Goal: Contribute content: Add original content to the website for others to see

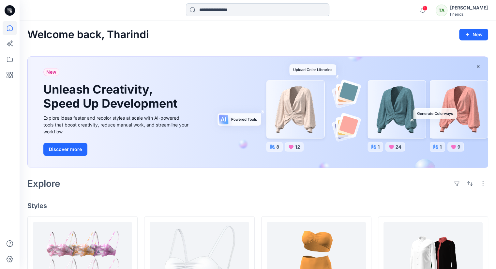
click at [217, 8] on input at bounding box center [257, 9] width 143 height 13
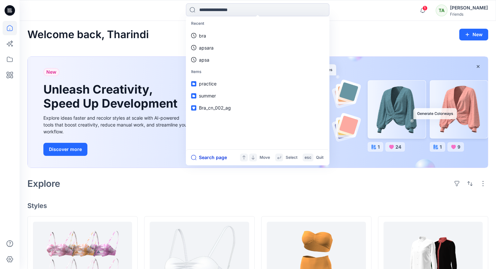
click at [213, 158] on button "Search page" at bounding box center [209, 158] width 36 height 8
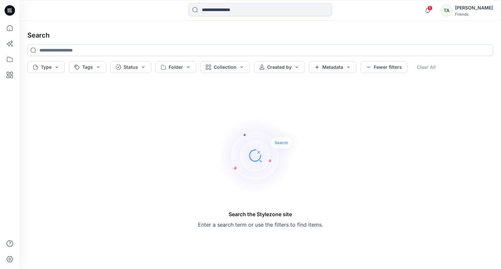
click at [65, 50] on input at bounding box center [259, 50] width 465 height 12
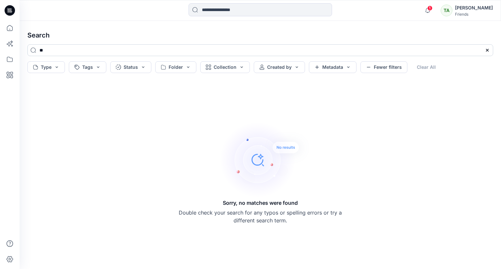
type input "*"
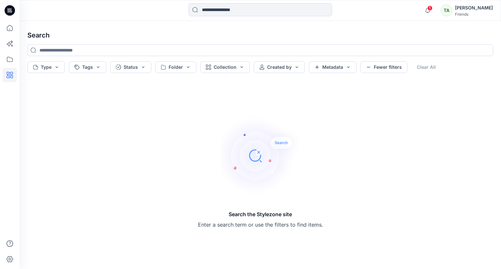
drag, startPoint x: 2, startPoint y: 74, endPoint x: 6, endPoint y: 75, distance: 4.3
click at [3, 75] on div at bounding box center [10, 134] width 20 height 269
click at [9, 75] on icon at bounding box center [10, 75] width 14 height 14
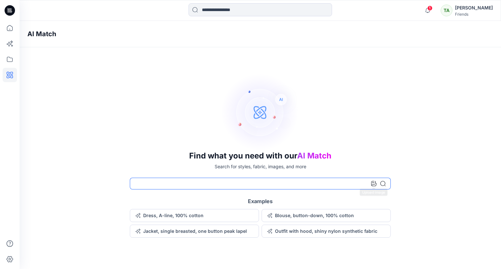
click at [370, 181] on input at bounding box center [260, 184] width 261 height 12
click at [375, 184] on icon at bounding box center [373, 183] width 5 height 5
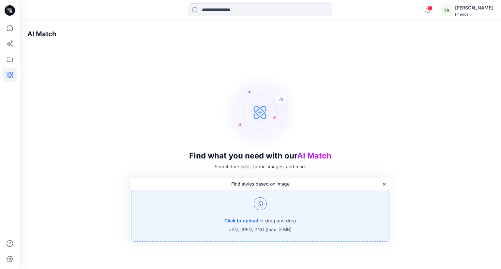
click at [261, 206] on img at bounding box center [260, 203] width 13 height 13
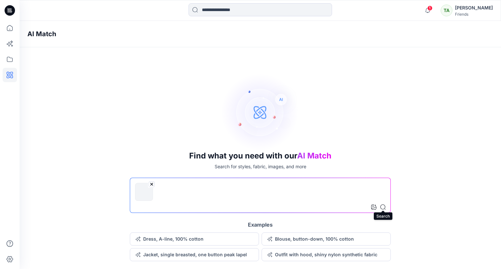
click at [382, 208] on icon at bounding box center [382, 206] width 5 height 5
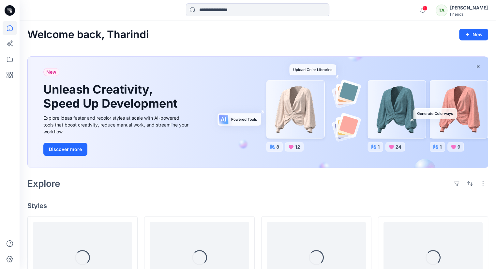
click at [454, 9] on div "[PERSON_NAME]" at bounding box center [469, 8] width 38 height 8
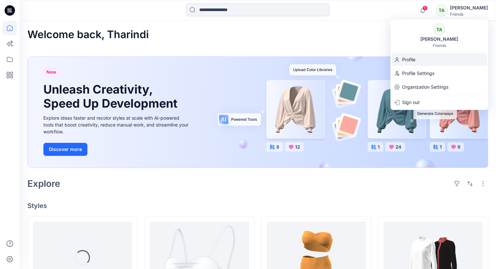
click at [411, 62] on p "Profile" at bounding box center [408, 59] width 13 height 12
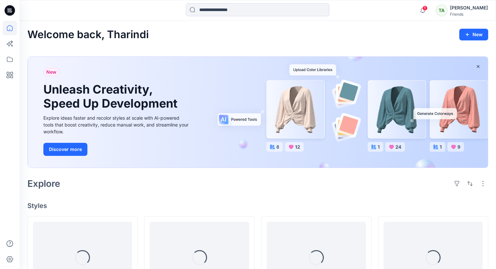
click at [435, 8] on div "TA" at bounding box center [441, 11] width 12 height 12
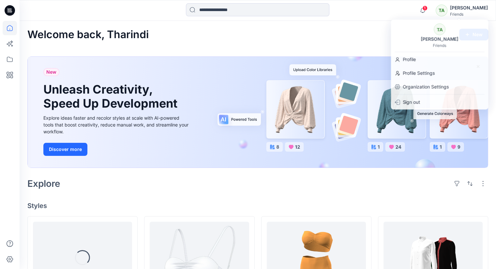
click at [380, 7] on div "1 Notifications Colorways for the 1 selected style have been added to the gener…" at bounding box center [258, 10] width 476 height 14
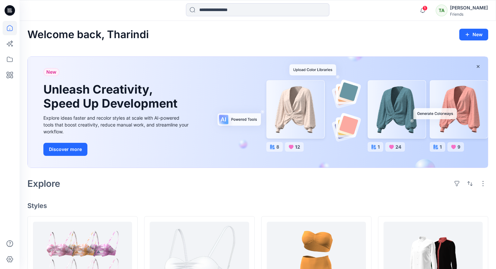
click at [443, 11] on div "TA Tharindi Anuththara Friends" at bounding box center [461, 10] width 52 height 13
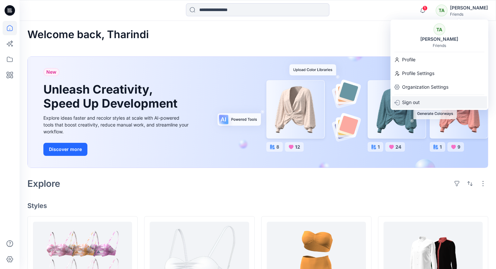
click at [433, 99] on div "Sign out" at bounding box center [438, 102] width 95 height 12
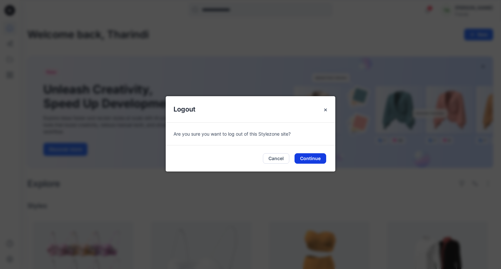
click at [309, 160] on button "Continue" at bounding box center [310, 158] width 32 height 10
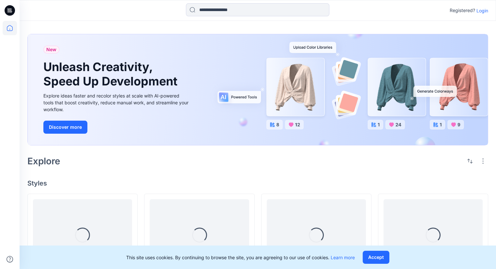
click at [482, 12] on p "Login" at bounding box center [482, 10] width 12 height 7
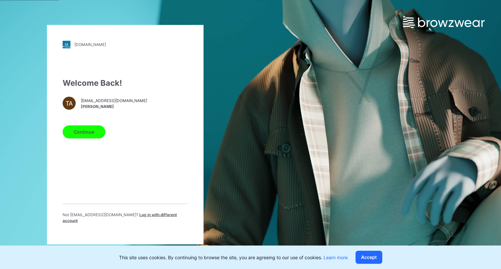
click at [188, 142] on div "friends.stylezone.com Loading... Welcome Back! TA tharindi@dmsgt.com Tharindi A…" at bounding box center [125, 134] width 156 height 219
click at [158, 218] on span "Log in with different account" at bounding box center [120, 217] width 114 height 11
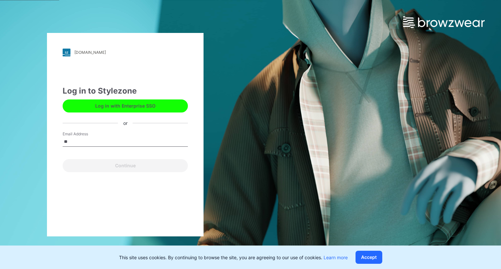
type input "**********"
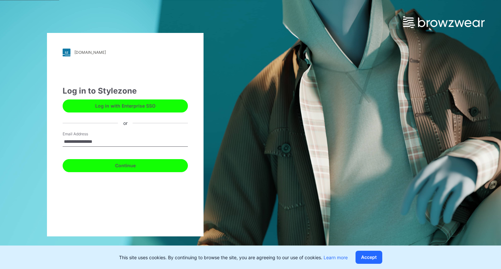
click at [140, 168] on button "Continue" at bounding box center [125, 165] width 125 height 13
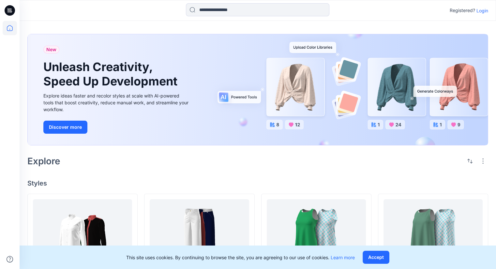
click at [481, 9] on p "Login" at bounding box center [482, 10] width 12 height 7
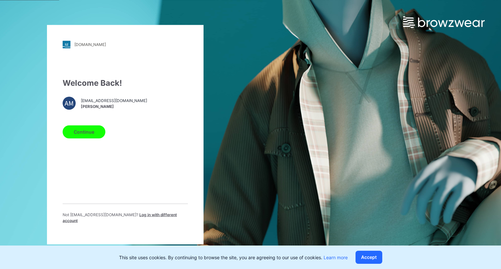
click at [147, 219] on span "Log in with different account" at bounding box center [120, 217] width 114 height 11
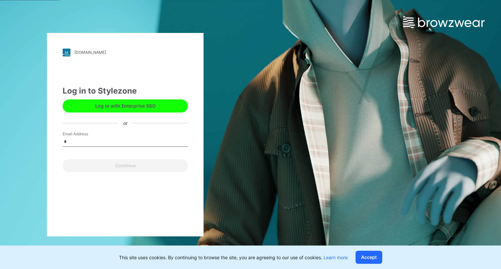
type input "**********"
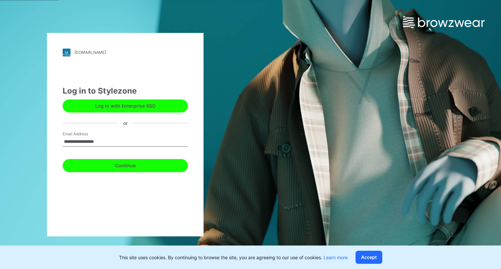
click at [123, 162] on button "Continue" at bounding box center [125, 165] width 125 height 13
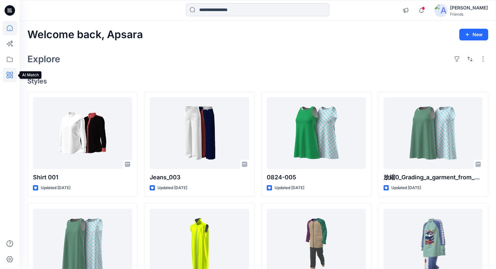
click at [11, 75] on icon at bounding box center [10, 75] width 14 height 14
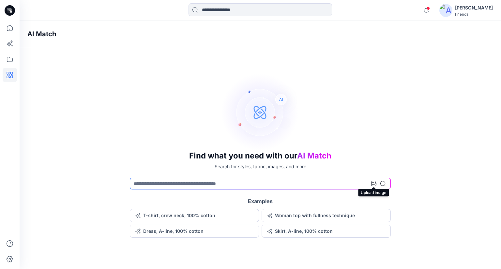
click at [374, 183] on icon at bounding box center [373, 183] width 5 height 5
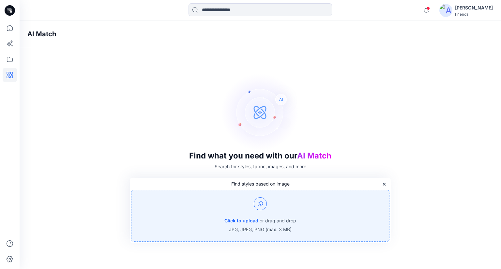
click at [255, 199] on img at bounding box center [260, 203] width 13 height 13
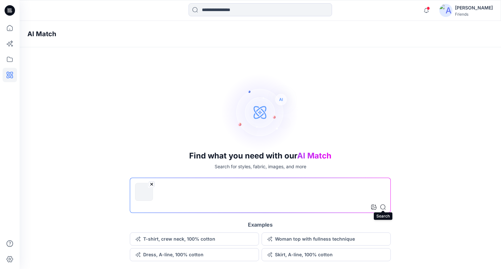
click at [383, 206] on icon at bounding box center [382, 206] width 5 height 5
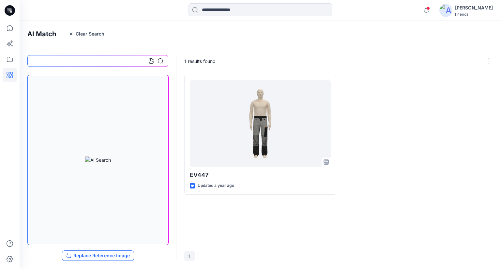
click at [116, 255] on button "Replace Reference Image" at bounding box center [98, 255] width 72 height 10
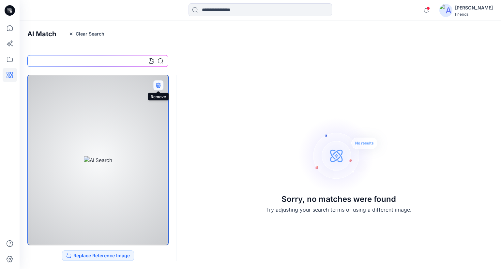
click at [159, 84] on icon "button" at bounding box center [158, 86] width 4 height 4
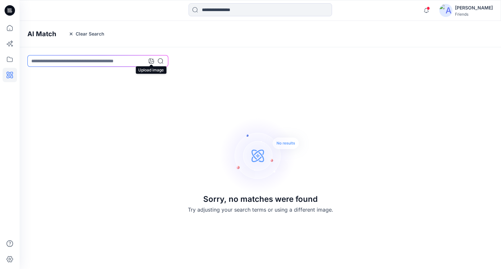
click at [149, 60] on icon at bounding box center [151, 60] width 5 height 5
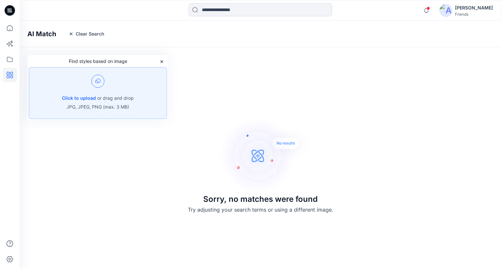
click at [125, 97] on p "or drag and drop" at bounding box center [115, 98] width 37 height 8
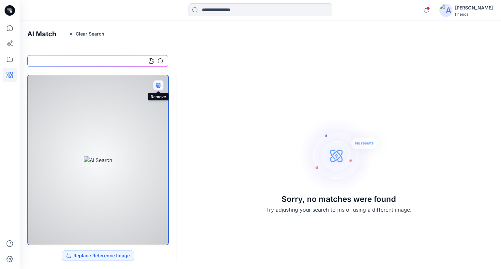
click at [158, 83] on icon "button" at bounding box center [158, 84] width 4 height 4
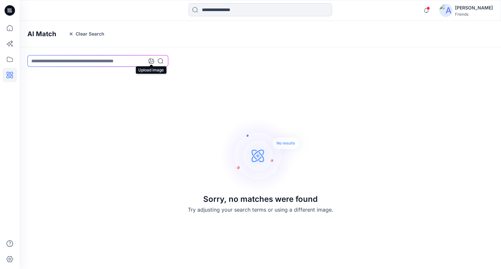
click at [150, 61] on icon at bounding box center [151, 60] width 5 height 5
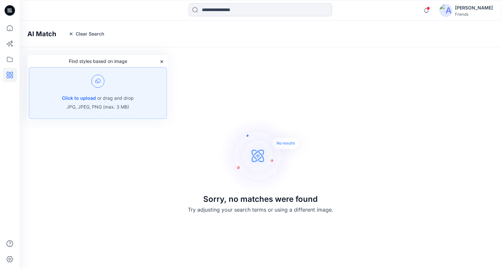
click at [130, 95] on p "or drag and drop" at bounding box center [115, 98] width 37 height 8
click at [6, 62] on icon at bounding box center [10, 59] width 14 height 14
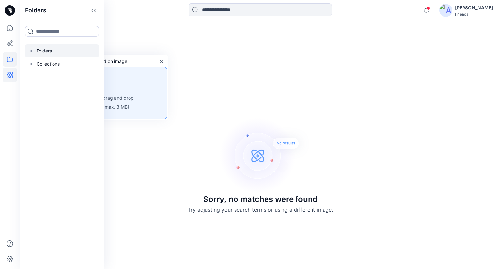
click at [57, 49] on div at bounding box center [62, 50] width 74 height 13
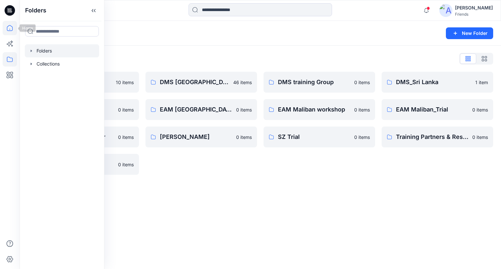
click at [13, 29] on icon at bounding box center [10, 28] width 14 height 14
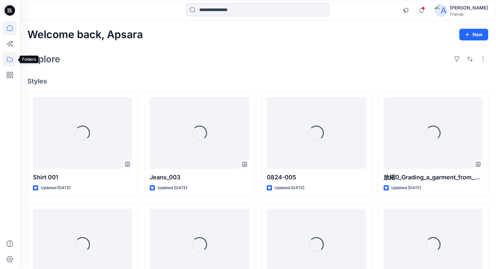
click at [12, 60] on icon at bounding box center [10, 59] width 14 height 14
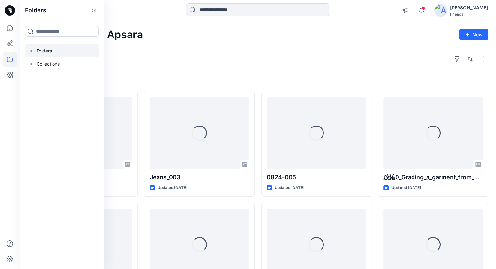
click at [48, 50] on div at bounding box center [62, 50] width 74 height 13
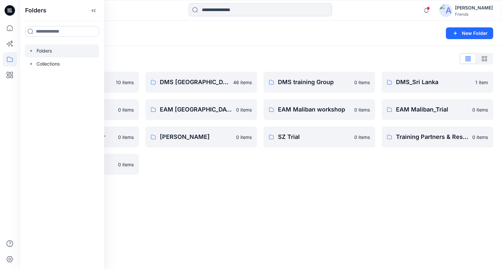
click at [406, 213] on div "Folders New Folder Folders List Demo SZ 10 items DMS-RM-TEST 0 items Friends Of…" at bounding box center [260, 145] width 481 height 248
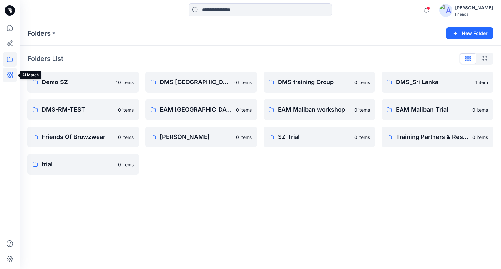
click at [11, 73] on icon at bounding box center [10, 75] width 14 height 14
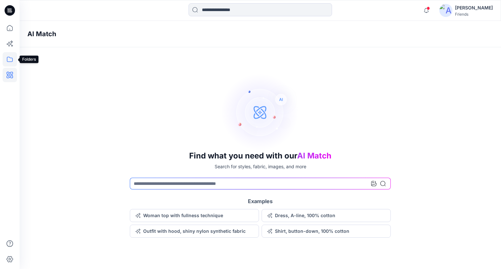
click at [8, 64] on icon at bounding box center [10, 59] width 14 height 14
click at [450, 13] on div "Apsara Mediwake Friends" at bounding box center [465, 10] width 53 height 13
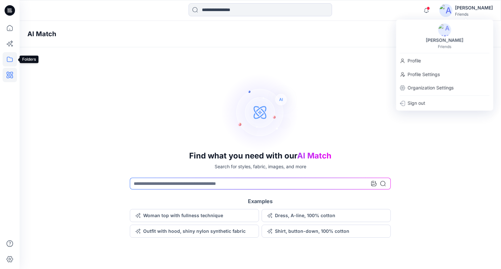
click at [12, 58] on icon at bounding box center [10, 59] width 14 height 14
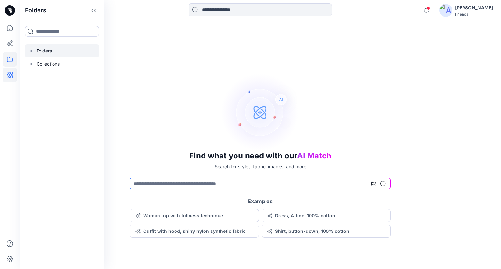
click at [49, 52] on div at bounding box center [62, 50] width 74 height 13
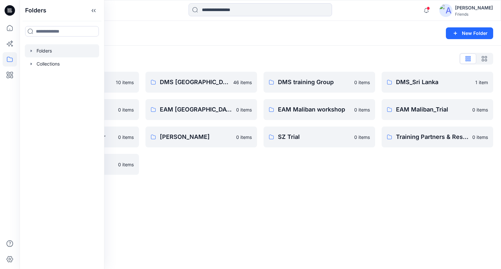
click at [311, 205] on div "Folders New Folder Folders List Demo SZ 10 items DMS-RM-TEST 0 items Friends Of…" at bounding box center [260, 145] width 481 height 248
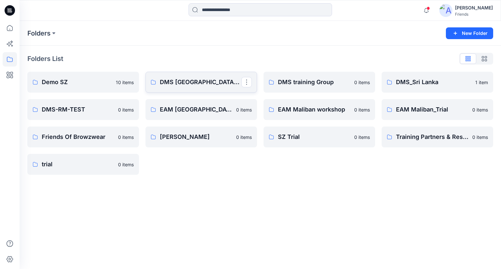
click at [212, 87] on link "DMS Sri Lanka For Clients (Clone)" at bounding box center [200, 82] width 111 height 21
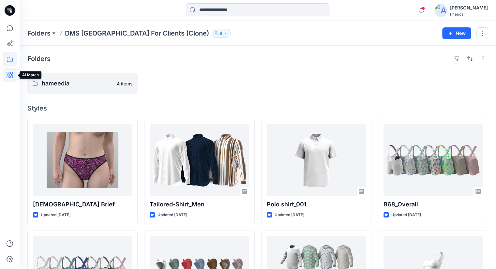
click at [7, 77] on icon at bounding box center [10, 75] width 14 height 14
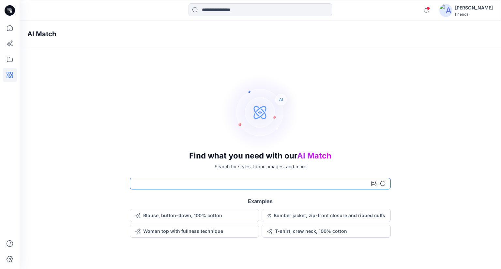
click at [284, 181] on input at bounding box center [260, 184] width 261 height 12
type input "**********"
click at [384, 183] on icon at bounding box center [382, 183] width 5 height 5
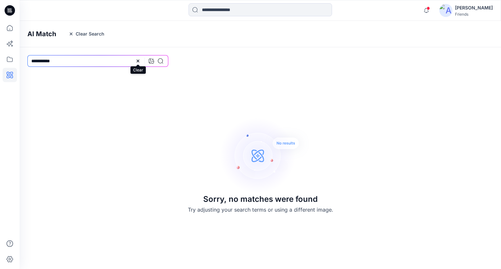
click at [139, 60] on icon at bounding box center [137, 60] width 5 height 5
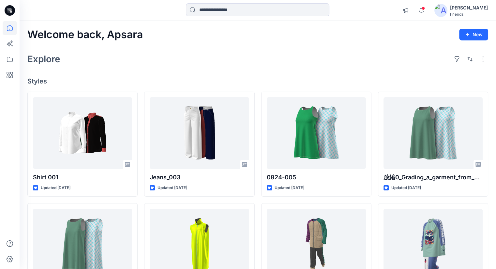
click at [456, 11] on div "[PERSON_NAME]" at bounding box center [469, 8] width 38 height 8
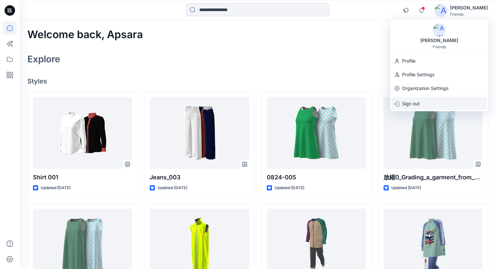
click at [436, 99] on div "Sign out" at bounding box center [438, 103] width 95 height 12
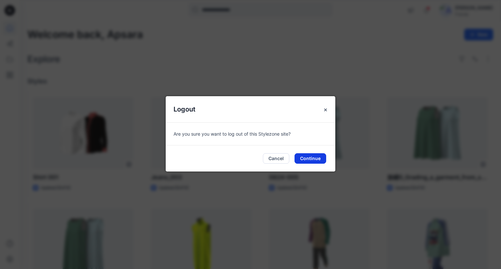
click at [302, 158] on button "Continue" at bounding box center [310, 158] width 32 height 10
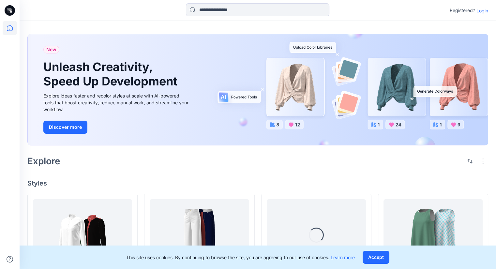
click at [486, 8] on p "Login" at bounding box center [482, 10] width 12 height 7
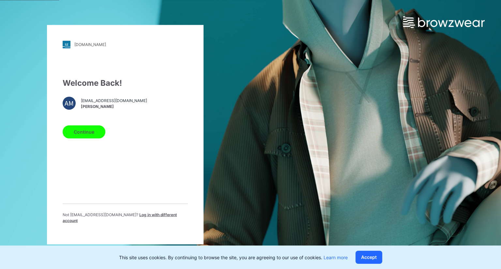
click at [132, 218] on span "Log in with different account" at bounding box center [120, 217] width 114 height 11
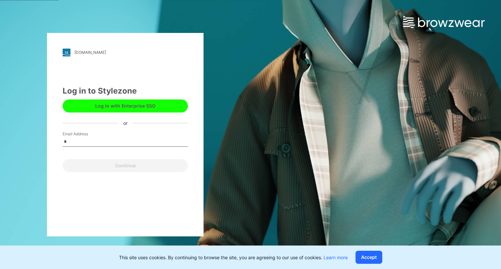
type input "**********"
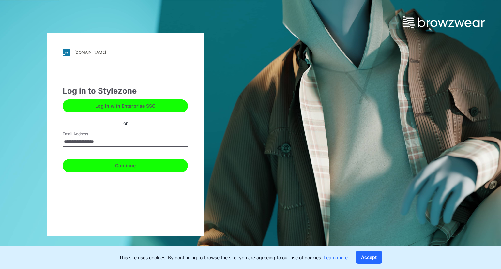
click at [124, 168] on button "Continue" at bounding box center [125, 165] width 125 height 13
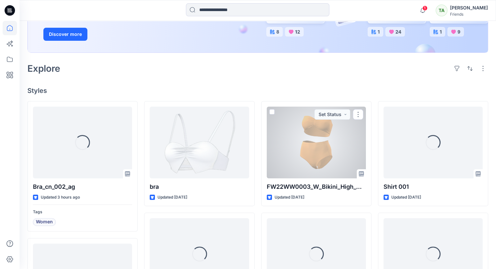
scroll to position [130, 0]
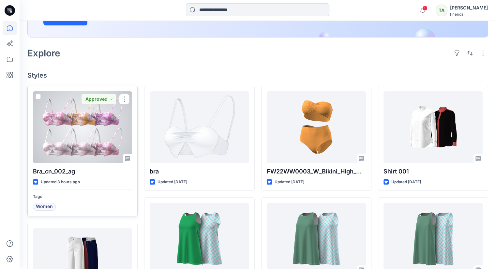
click at [86, 142] on div at bounding box center [82, 127] width 99 height 72
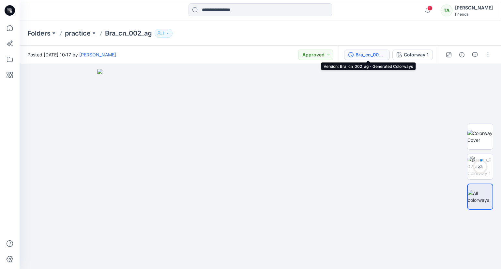
click at [374, 52] on div "Bra_cn_002_ag - Generated Colorways" at bounding box center [370, 54] width 30 height 7
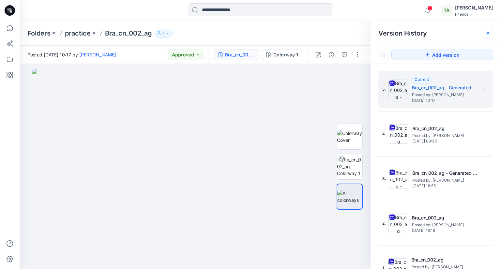
click at [491, 31] on div at bounding box center [487, 33] width 10 height 10
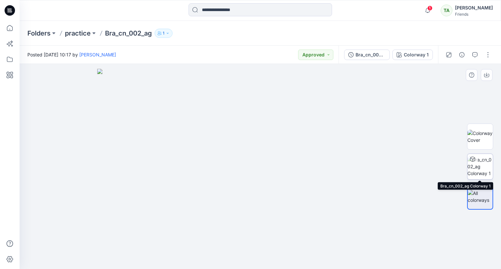
click at [483, 166] on img at bounding box center [479, 166] width 25 height 21
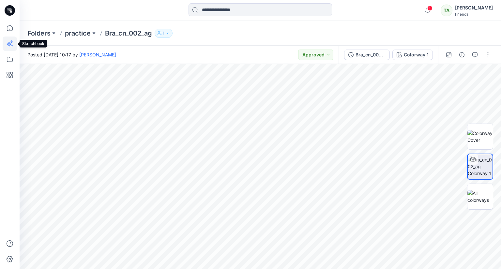
click at [11, 41] on icon at bounding box center [10, 44] width 14 height 14
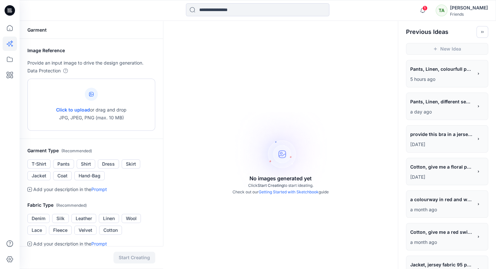
click at [96, 96] on div at bounding box center [91, 94] width 13 height 13
type input "**********"
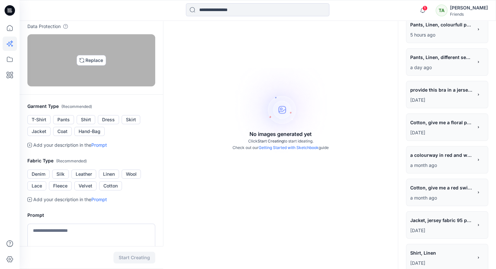
scroll to position [98, 0]
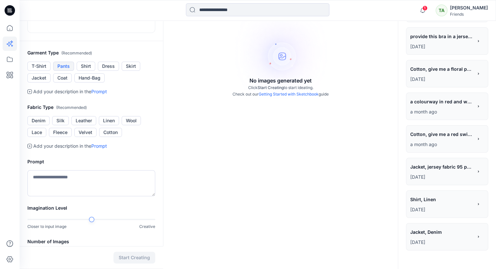
click at [70, 71] on button "Pants" at bounding box center [63, 66] width 21 height 9
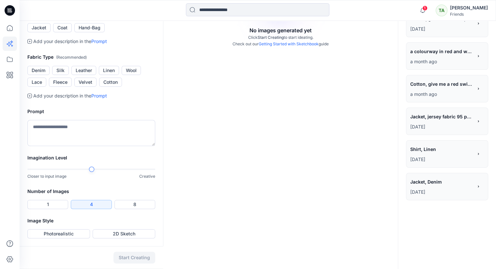
scroll to position [196, 0]
click at [109, 75] on button "Linen" at bounding box center [109, 70] width 20 height 9
click at [49, 146] on textarea at bounding box center [91, 133] width 128 height 26
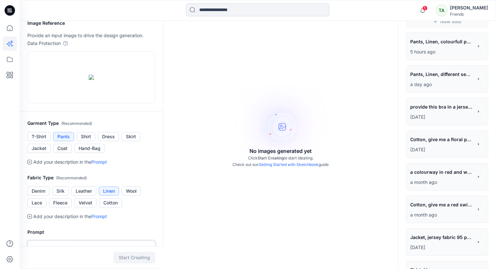
scroll to position [0, 0]
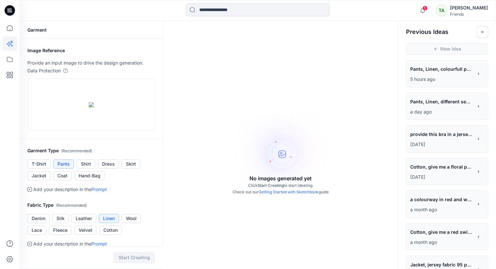
click at [441, 141] on p "4 days ago" at bounding box center [441, 144] width 63 height 8
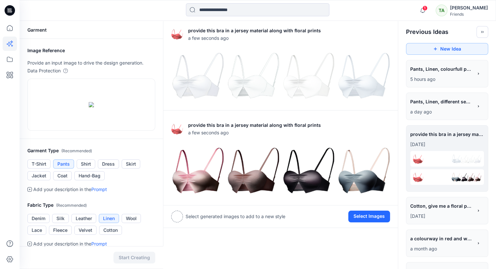
click at [447, 76] on p "5 hours ago" at bounding box center [441, 79] width 63 height 8
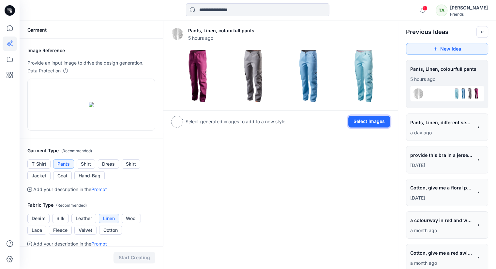
click at [371, 123] on button "Select Images" at bounding box center [369, 122] width 42 height 12
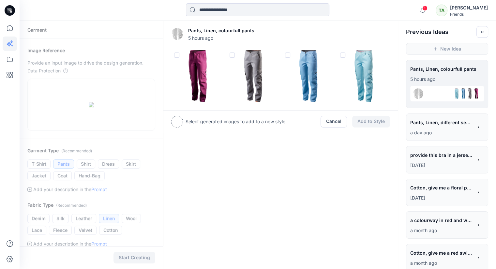
click at [191, 53] on img at bounding box center [197, 76] width 52 height 52
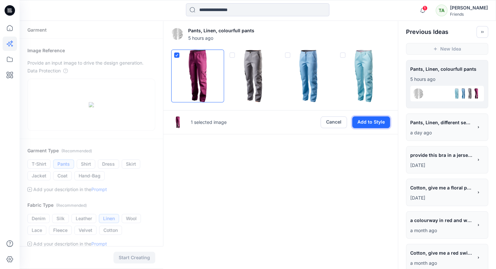
click at [373, 119] on button "Add to Style" at bounding box center [371, 122] width 38 height 12
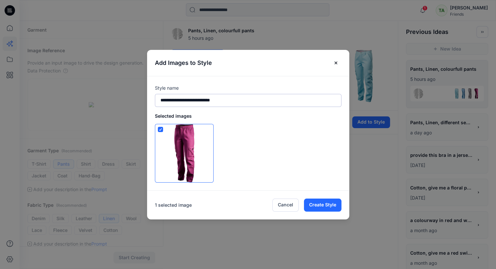
drag, startPoint x: 233, startPoint y: 98, endPoint x: 174, endPoint y: 98, distance: 58.7
click at [174, 98] on input "**********" at bounding box center [248, 100] width 186 height 13
type input "*****"
click at [333, 202] on button "Create Style" at bounding box center [322, 205] width 37 height 13
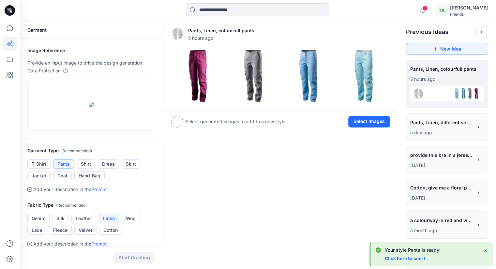
click at [410, 257] on link "Click here to see it." at bounding box center [406, 259] width 42 height 6
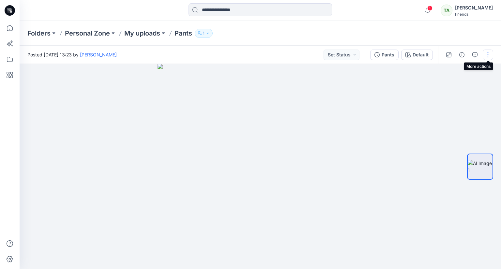
click at [489, 54] on button "button" at bounding box center [487, 55] width 10 height 10
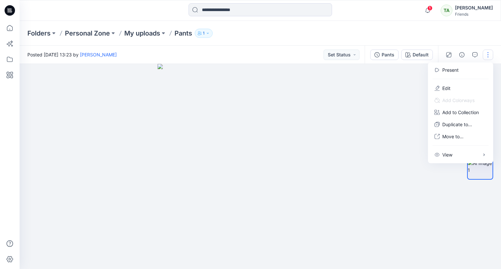
click at [389, 120] on div at bounding box center [260, 166] width 481 height 205
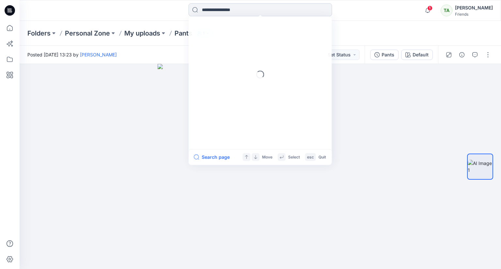
click at [210, 11] on input at bounding box center [259, 9] width 143 height 13
click at [218, 156] on button "Search page" at bounding box center [212, 158] width 36 height 8
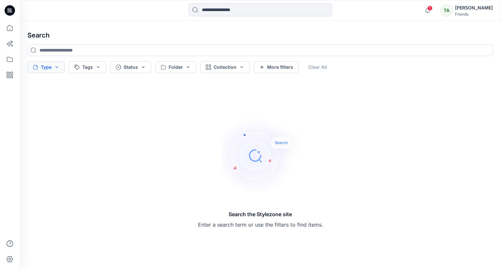
click at [46, 64] on button "Type" at bounding box center [45, 67] width 37 height 12
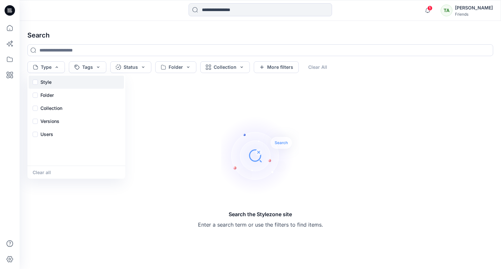
click at [57, 86] on div "Style" at bounding box center [76, 82] width 95 height 13
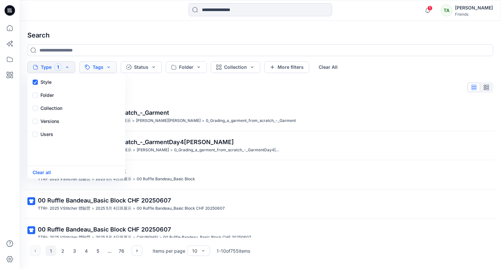
click at [103, 68] on button "Tags" at bounding box center [97, 67] width 37 height 12
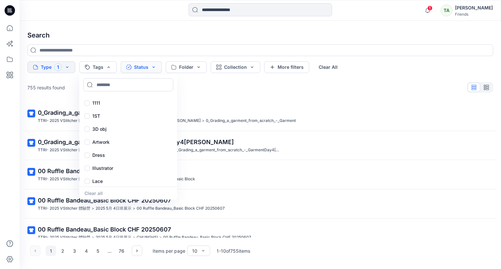
click at [142, 66] on button "Status" at bounding box center [141, 67] width 41 height 12
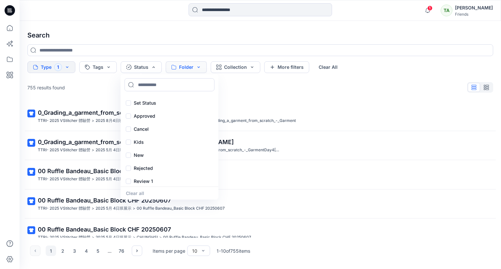
click at [184, 66] on button "Folder" at bounding box center [186, 67] width 41 height 12
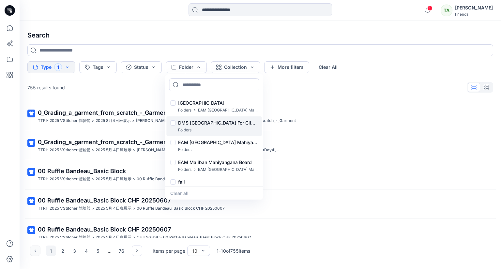
click at [216, 125] on p "DMS [GEOGRAPHIC_DATA] For Clients (Clone)" at bounding box center [218, 123] width 80 height 8
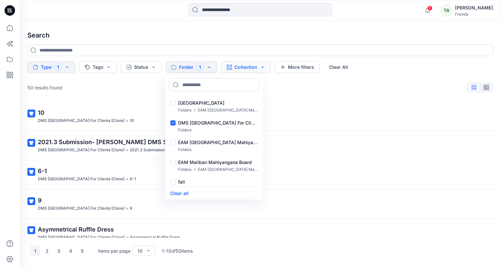
click at [243, 67] on button "Collection" at bounding box center [246, 67] width 50 height 12
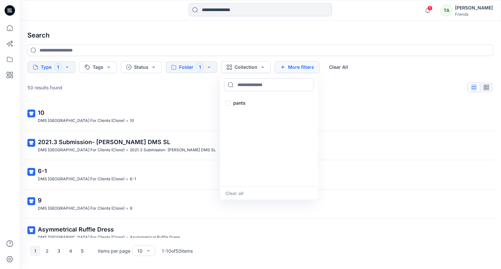
click at [294, 65] on button "More filters" at bounding box center [296, 67] width 45 height 12
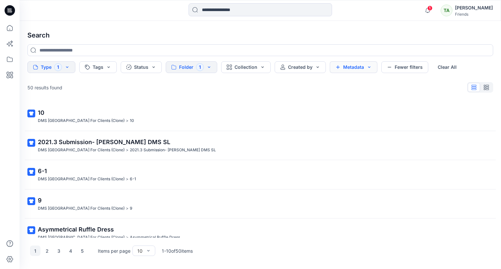
click at [359, 66] on button "Metadata" at bounding box center [354, 67] width 48 height 12
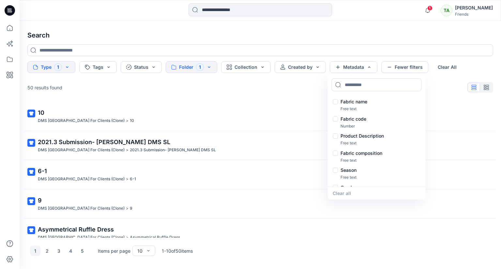
click at [477, 66] on div "Type 1 Tags Status Folder 1 Collection Created by Metadata Fabric name Free tex…" at bounding box center [259, 67] width 465 height 12
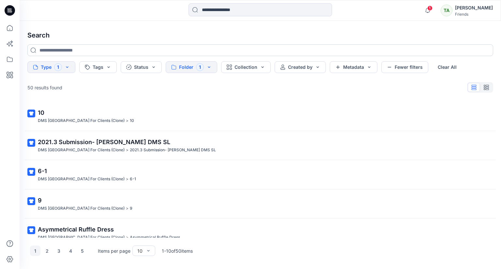
click at [71, 48] on input at bounding box center [259, 50] width 465 height 12
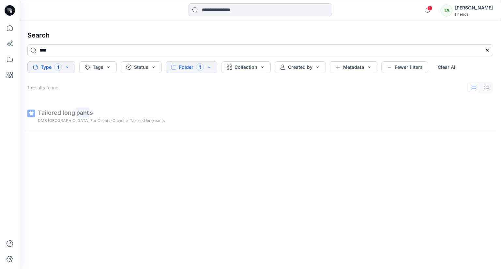
type input "****"
click at [488, 48] on icon at bounding box center [486, 50] width 5 height 5
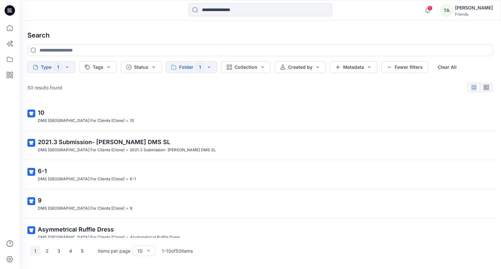
click at [67, 66] on button "Type 1" at bounding box center [51, 67] width 48 height 12
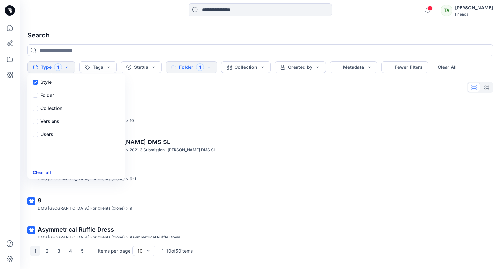
click at [45, 173] on button "Clear all" at bounding box center [42, 172] width 18 height 7
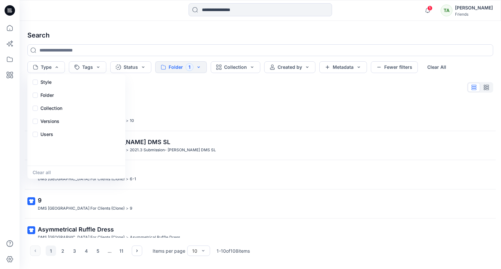
click at [202, 65] on button "Folder 1" at bounding box center [181, 67] width 52 height 12
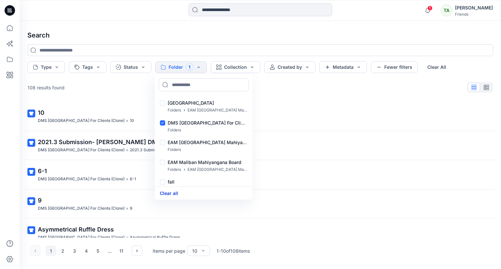
click at [172, 192] on button "Clear all" at bounding box center [169, 192] width 18 height 7
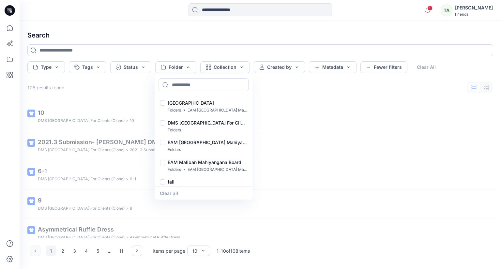
click at [228, 23] on div "Search Type Tags Status Folder Block Library Folders EAM Maliban Mahiyangana DM…" at bounding box center [260, 145] width 481 height 248
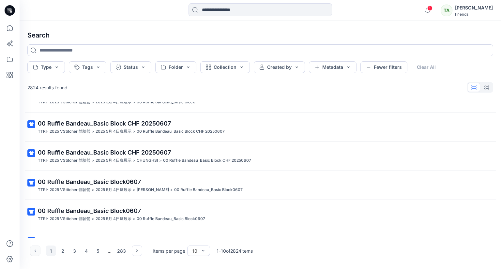
scroll to position [98, 0]
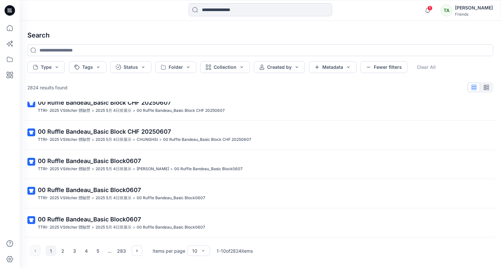
click at [484, 86] on g "button" at bounding box center [485, 87] width 5 height 5
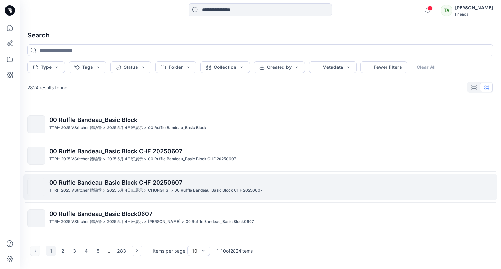
scroll to position [0, 0]
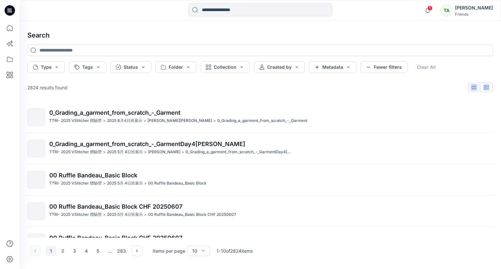
click at [477, 87] on button "button" at bounding box center [473, 87] width 12 height 9
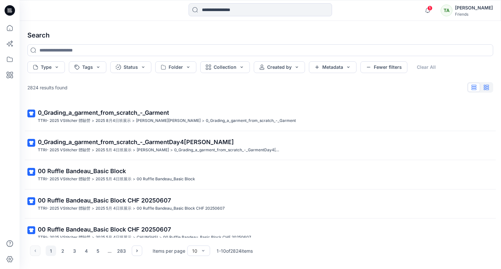
click at [485, 86] on icon "button" at bounding box center [485, 87] width 5 height 5
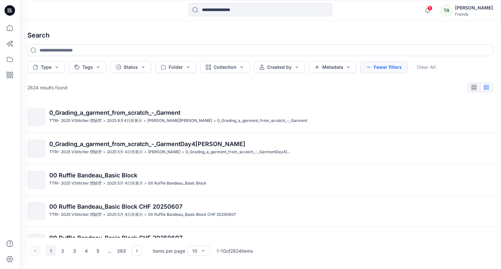
click at [376, 68] on button "Fewer filters" at bounding box center [383, 67] width 47 height 12
click at [9, 73] on icon at bounding box center [10, 75] width 7 height 7
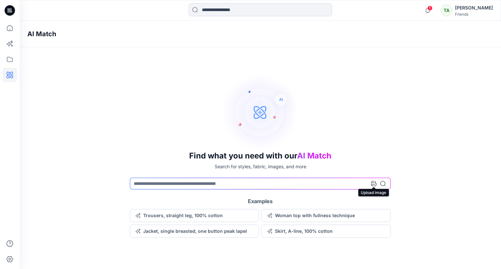
click at [372, 184] on icon at bounding box center [373, 183] width 5 height 5
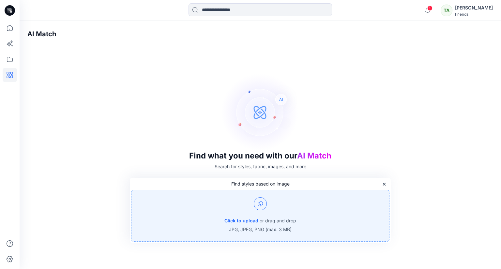
click at [257, 203] on img at bounding box center [260, 203] width 13 height 13
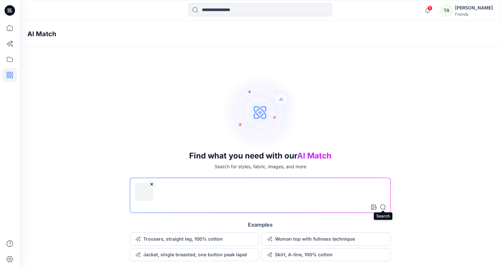
click at [381, 206] on icon at bounding box center [382, 206] width 5 height 5
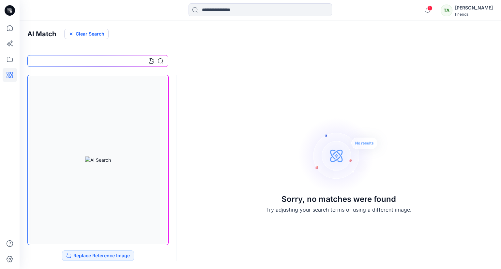
click at [65, 33] on button "Clear Search" at bounding box center [86, 34] width 44 height 10
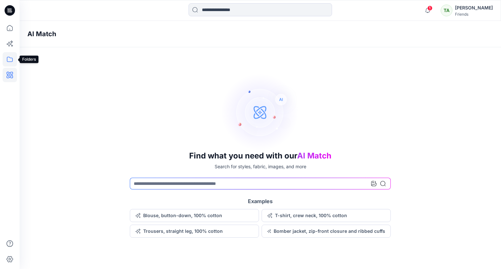
click at [11, 57] on icon at bounding box center [10, 59] width 14 height 14
click at [54, 53] on div at bounding box center [62, 50] width 74 height 13
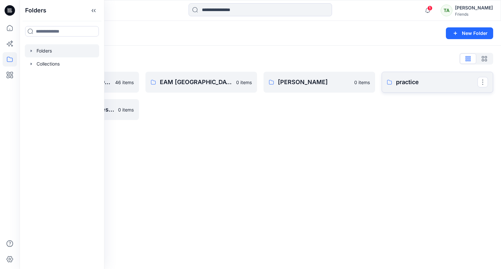
click at [446, 86] on p "practice" at bounding box center [436, 82] width 81 height 9
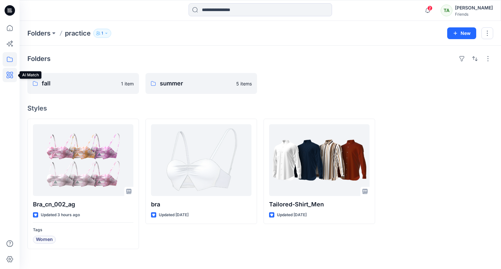
click at [9, 70] on icon at bounding box center [10, 75] width 14 height 14
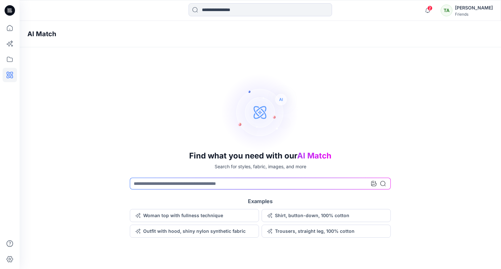
click at [375, 181] on div at bounding box center [378, 184] width 14 height 12
click at [374, 182] on icon at bounding box center [373, 183] width 5 height 5
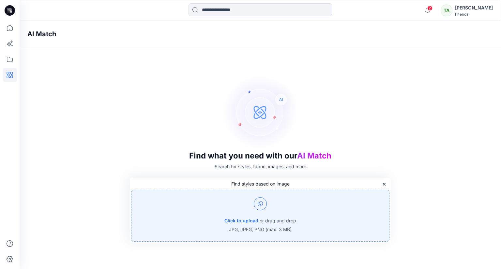
click at [258, 208] on img at bounding box center [260, 203] width 13 height 13
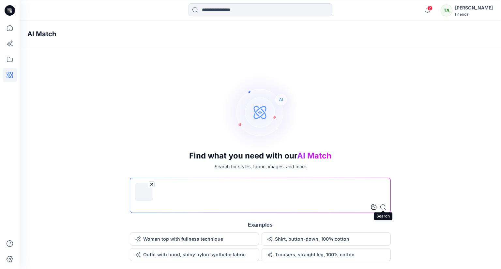
click at [383, 205] on icon at bounding box center [382, 206] width 5 height 5
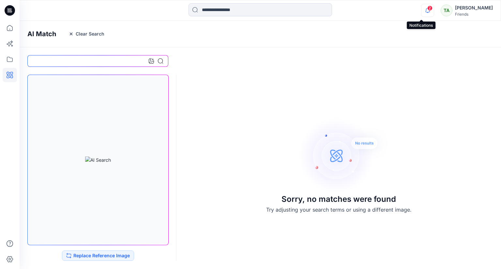
click at [421, 9] on icon "button" at bounding box center [427, 10] width 12 height 13
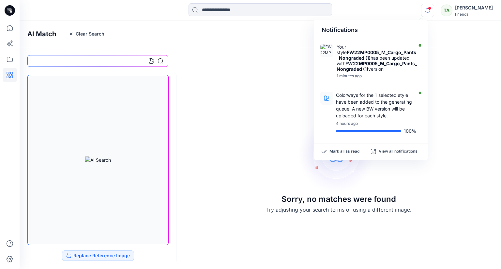
click at [469, 83] on div "Sorry, no matches were found Try adjusting your search terms or using a differe…" at bounding box center [260, 165] width 481 height 196
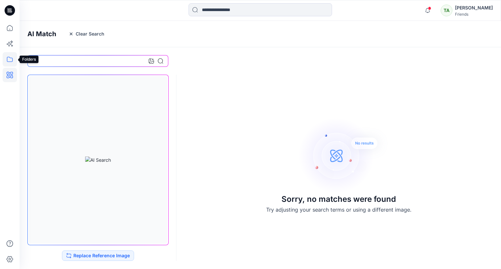
click at [14, 59] on icon at bounding box center [10, 59] width 14 height 14
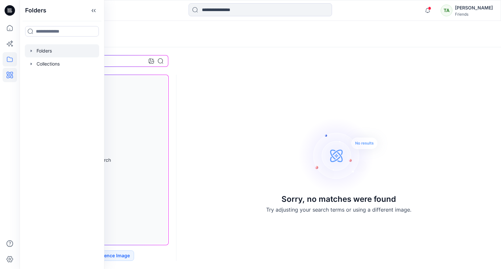
click at [41, 49] on div at bounding box center [62, 50] width 74 height 13
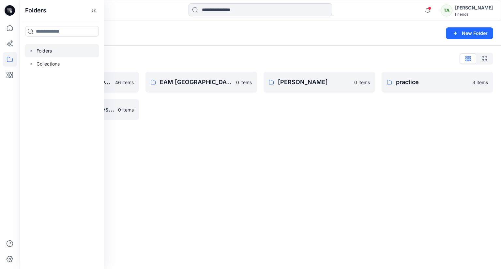
click at [271, 155] on div "Folders New Folder Folders List DMS Sri Lanka For Clients (Clone) 46 items Trai…" at bounding box center [260, 145] width 481 height 248
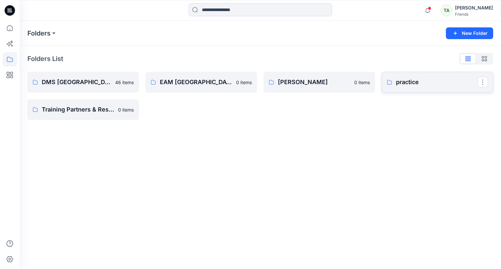
click at [414, 83] on p "practice" at bounding box center [436, 82] width 81 height 9
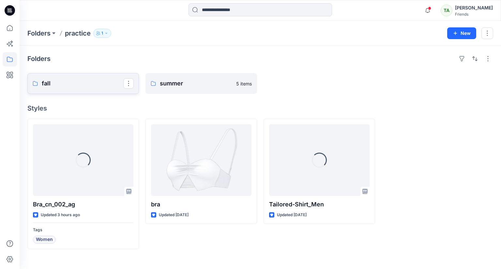
click at [106, 84] on p "fall" at bounding box center [82, 83] width 81 height 9
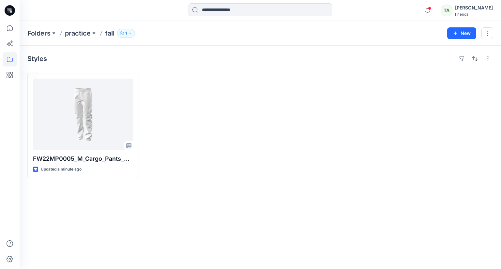
click at [0, 74] on div at bounding box center [10, 134] width 20 height 269
click at [5, 73] on icon at bounding box center [10, 75] width 14 height 14
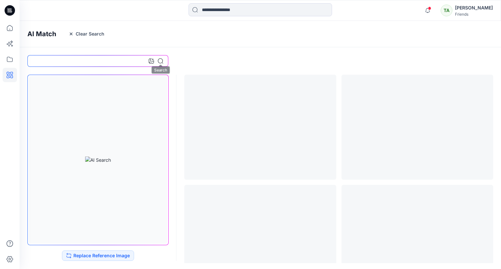
click at [163, 58] on div at bounding box center [156, 61] width 14 height 12
click at [162, 61] on icon at bounding box center [160, 60] width 5 height 5
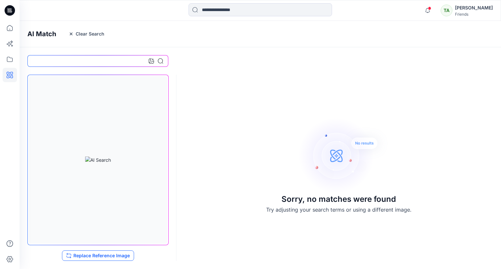
click at [116, 251] on button "Replace Reference Image" at bounding box center [98, 255] width 72 height 10
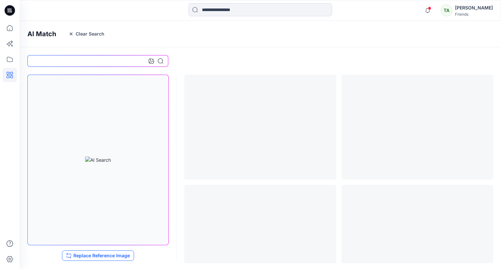
click at [81, 255] on button "Replace Reference Image" at bounding box center [98, 255] width 72 height 10
click at [160, 61] on icon at bounding box center [160, 60] width 5 height 5
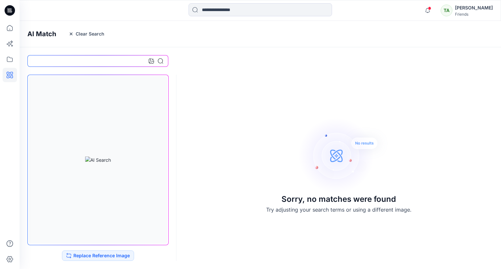
click at [161, 59] on icon at bounding box center [160, 60] width 5 height 5
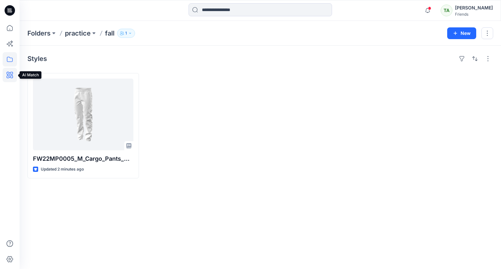
click at [10, 72] on icon at bounding box center [10, 75] width 14 height 14
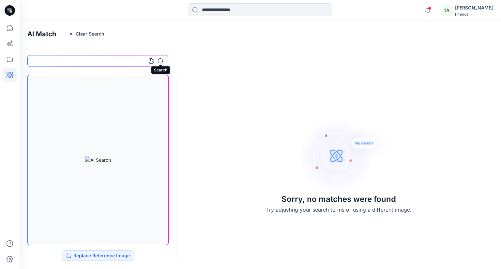
click at [161, 61] on icon at bounding box center [160, 60] width 5 height 5
click at [100, 60] on input at bounding box center [97, 61] width 141 height 12
type input "***"
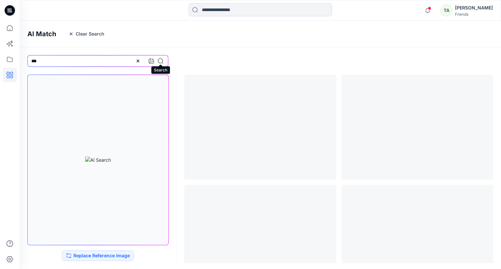
click at [160, 62] on icon at bounding box center [160, 60] width 5 height 5
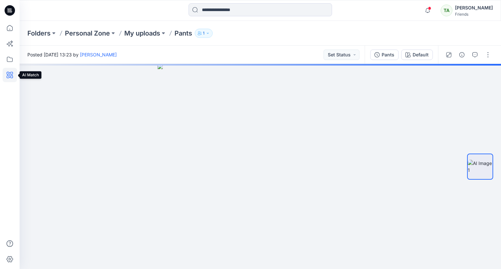
click at [14, 79] on icon at bounding box center [10, 75] width 14 height 14
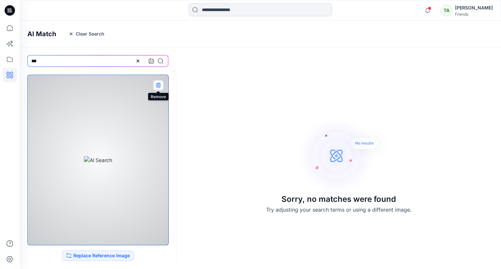
click at [159, 83] on icon "button" at bounding box center [158, 84] width 4 height 4
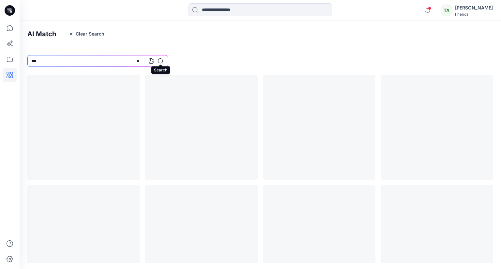
click at [161, 61] on icon at bounding box center [160, 60] width 5 height 5
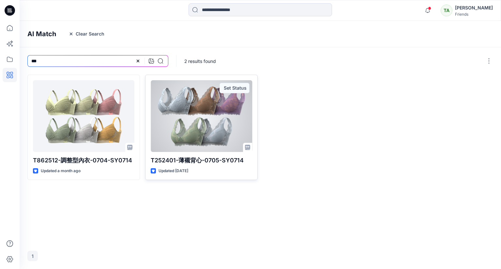
click at [203, 116] on div at bounding box center [201, 116] width 101 height 72
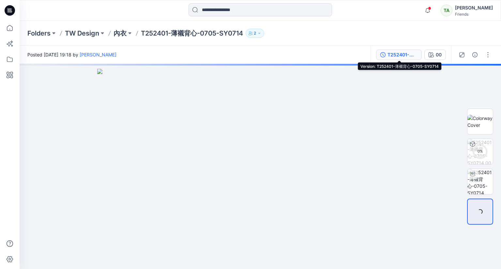
click at [399, 54] on div "T252401-薄襯背心-0705-SY0714" at bounding box center [402, 54] width 30 height 7
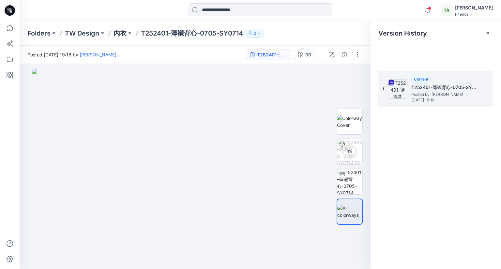
click at [476, 89] on h5 "T252401-薄襯背心-0705-SY0714" at bounding box center [443, 87] width 65 height 8
click at [430, 85] on h5 "T252401-薄襯背心-0705-SY0714" at bounding box center [443, 87] width 65 height 8
click at [489, 34] on icon at bounding box center [487, 33] width 5 height 5
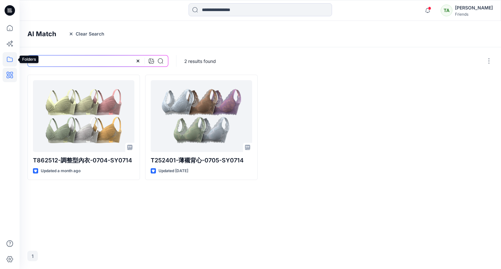
click at [6, 57] on icon at bounding box center [10, 59] width 14 height 14
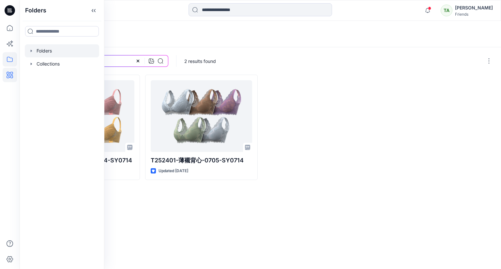
click at [38, 53] on div at bounding box center [62, 50] width 74 height 13
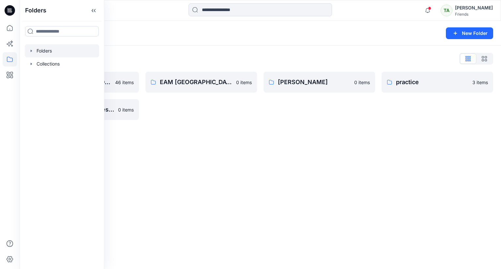
click at [379, 177] on div "Folders New Folder Folders List DMS Sri Lanka For Clients (Clone) 46 items Trai…" at bounding box center [260, 145] width 481 height 248
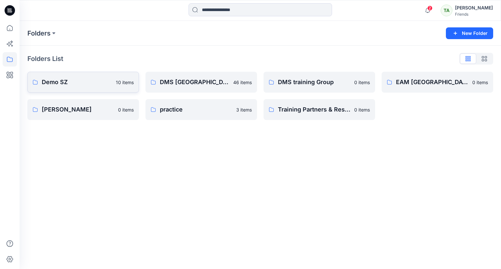
click at [98, 81] on p "Demo SZ" at bounding box center [77, 82] width 70 height 9
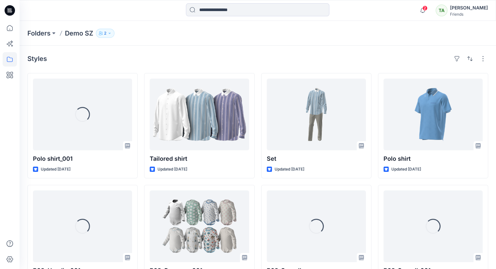
click at [105, 30] on p "2" at bounding box center [105, 33] width 2 height 7
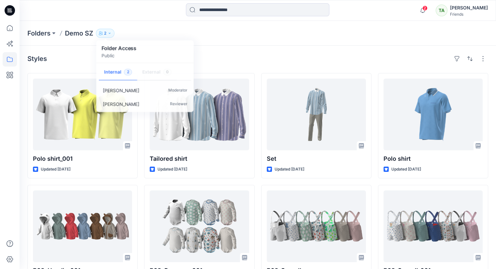
click at [215, 33] on div "Folders Demo SZ 2 Folder Access Public Internal 2 External 0 [PERSON_NAME] Mode…" at bounding box center [232, 33] width 410 height 9
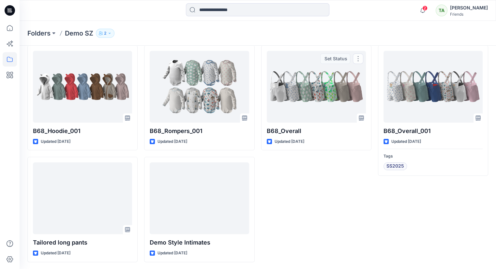
scroll to position [140, 0]
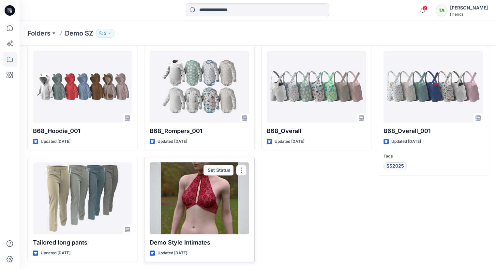
click at [220, 209] on div at bounding box center [199, 198] width 99 height 72
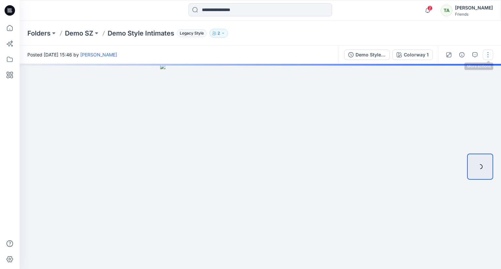
click at [486, 54] on button "button" at bounding box center [487, 55] width 10 height 10
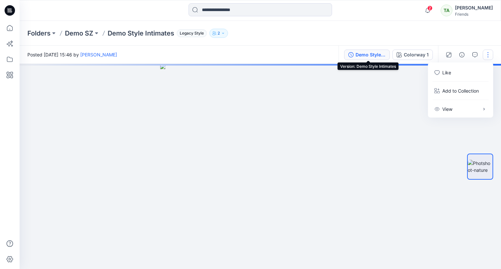
click at [373, 53] on div "Demo Style Intimates" at bounding box center [370, 54] width 30 height 7
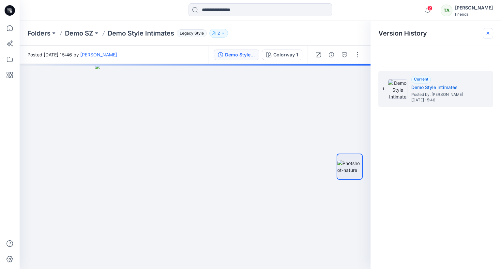
click at [485, 33] on div at bounding box center [487, 33] width 10 height 10
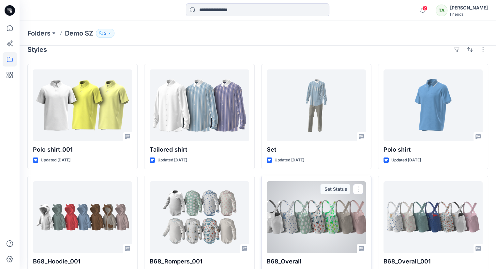
scroll to position [74, 0]
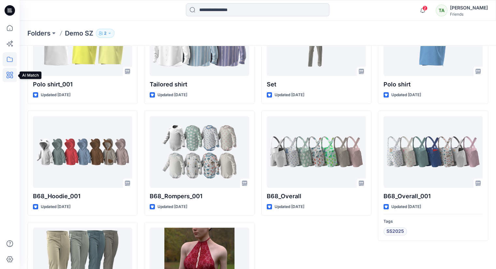
click at [10, 74] on icon at bounding box center [10, 75] width 14 height 14
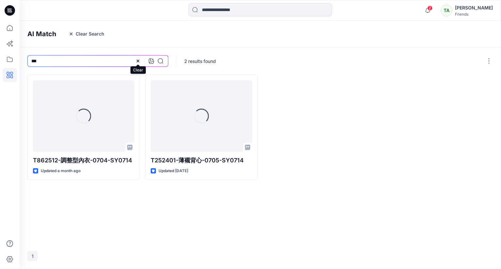
click at [138, 63] on icon at bounding box center [137, 60] width 5 height 5
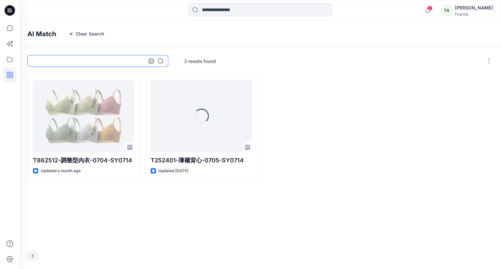
click at [95, 60] on input at bounding box center [97, 61] width 141 height 12
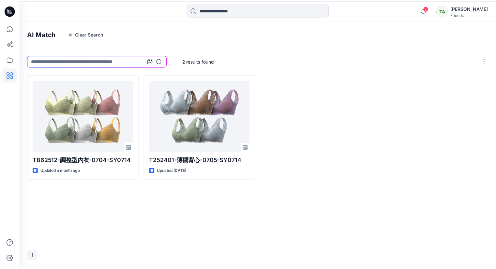
scroll to position [74, 0]
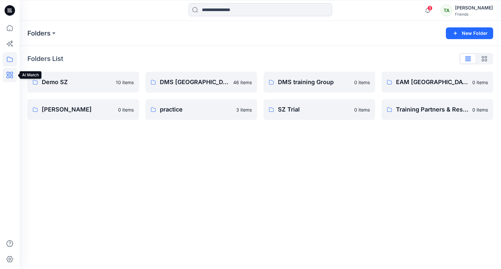
click at [7, 78] on icon at bounding box center [10, 75] width 7 height 7
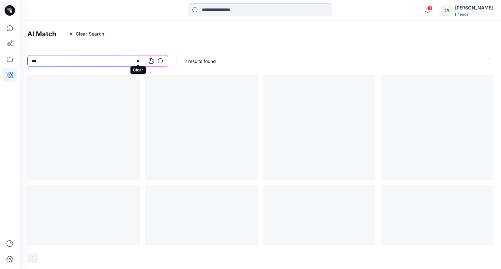
click at [140, 61] on icon at bounding box center [137, 60] width 5 height 5
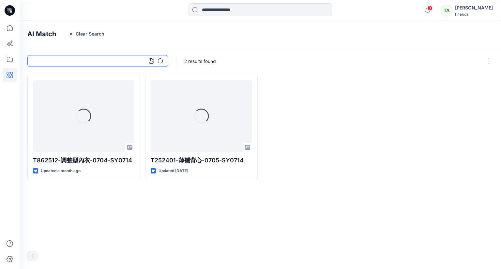
click at [127, 66] on input at bounding box center [97, 61] width 141 height 12
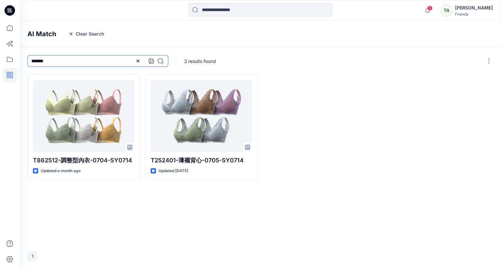
type input "*******"
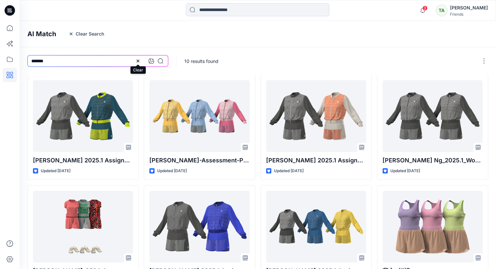
click at [138, 61] on icon at bounding box center [138, 61] width 3 height 3
click at [109, 58] on input at bounding box center [97, 61] width 141 height 12
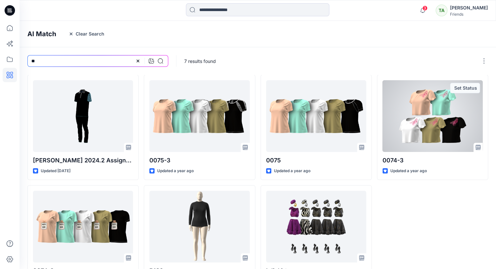
type input "*"
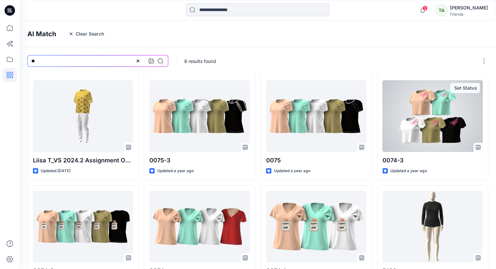
type input "*"
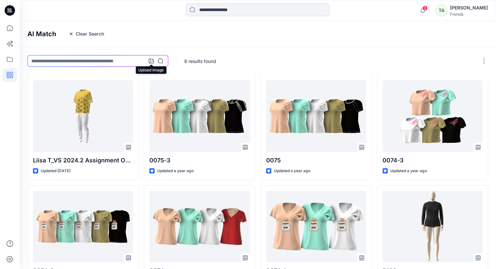
click at [153, 61] on icon at bounding box center [151, 60] width 5 height 5
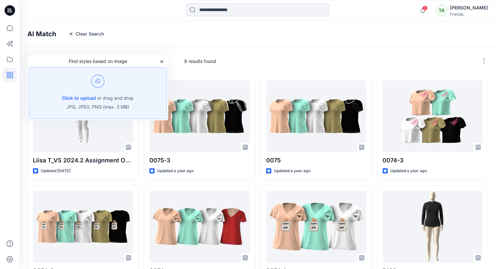
click at [101, 84] on img at bounding box center [97, 81] width 13 height 13
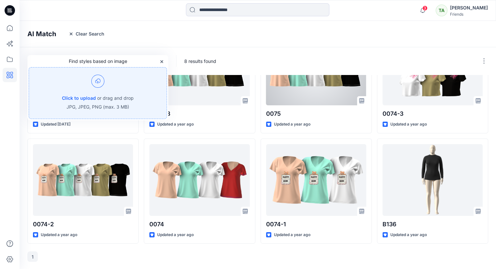
scroll to position [47, 0]
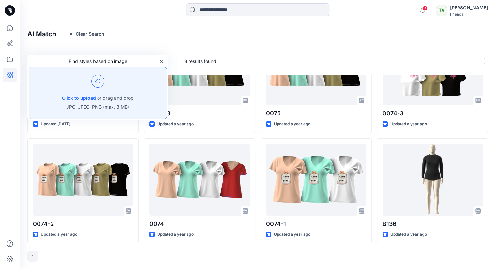
click at [91, 76] on div "Click to upload or drag and drop JPG, JPEG, PNG (max. 3 MB)" at bounding box center [98, 93] width 138 height 52
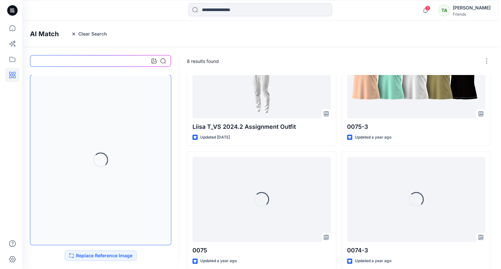
scroll to position [0, 0]
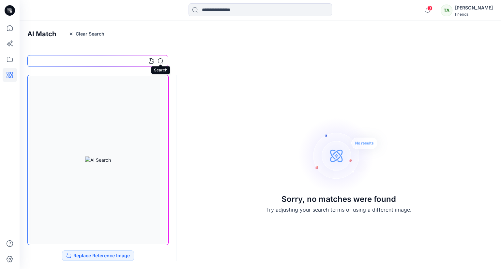
click at [160, 62] on icon at bounding box center [160, 60] width 5 height 5
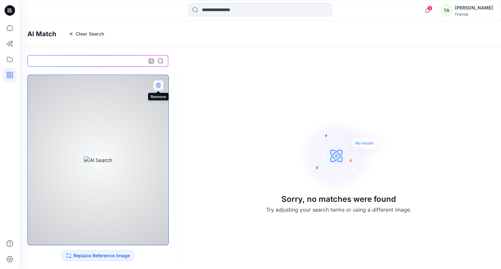
click at [156, 84] on icon "button" at bounding box center [158, 86] width 4 height 4
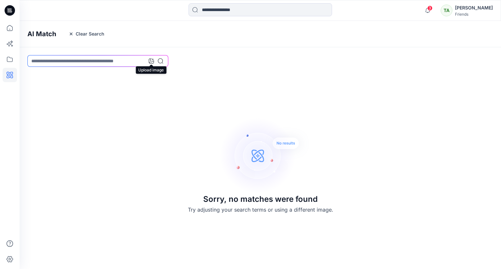
click at [151, 59] on icon at bounding box center [151, 60] width 5 height 5
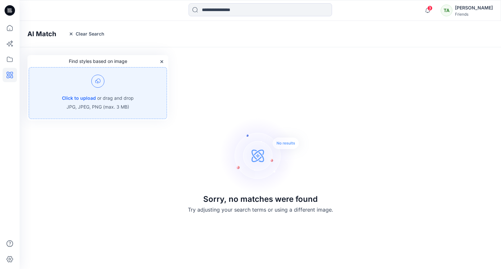
click at [97, 86] on img at bounding box center [97, 81] width 13 height 13
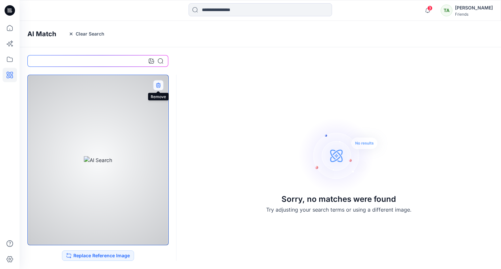
click at [157, 84] on icon "button" at bounding box center [157, 84] width 5 height 5
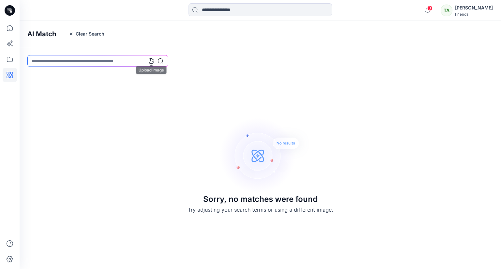
click at [150, 60] on icon at bounding box center [151, 60] width 5 height 5
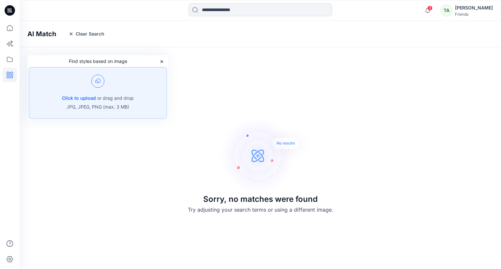
click at [111, 91] on div "Click to upload or drag and drop JPG, JPEG, PNG (max. 3 MB)" at bounding box center [98, 93] width 138 height 52
click at [126, 101] on p "or drag and drop" at bounding box center [115, 98] width 37 height 8
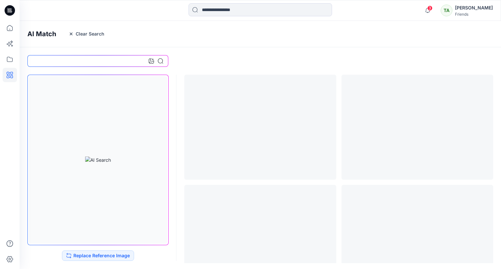
click at [157, 60] on div at bounding box center [156, 61] width 14 height 12
click at [161, 62] on icon at bounding box center [160, 60] width 5 height 5
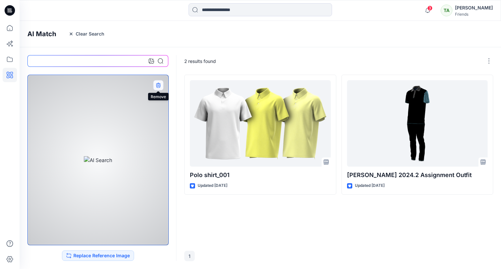
click at [156, 85] on icon "button" at bounding box center [157, 84] width 5 height 5
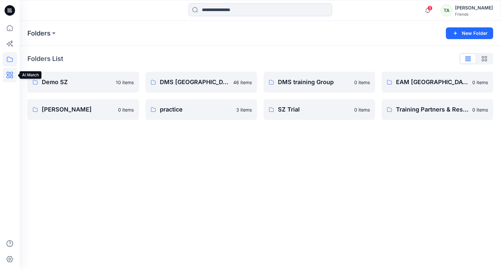
click at [10, 74] on icon at bounding box center [10, 75] width 14 height 14
click at [165, 111] on p "practice" at bounding box center [200, 109] width 81 height 9
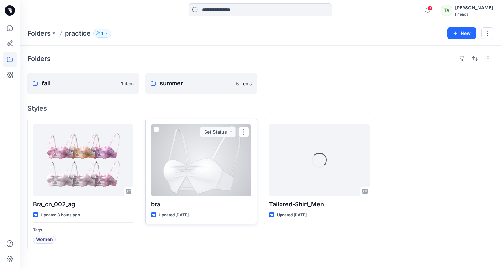
click at [157, 130] on span at bounding box center [156, 129] width 5 height 5
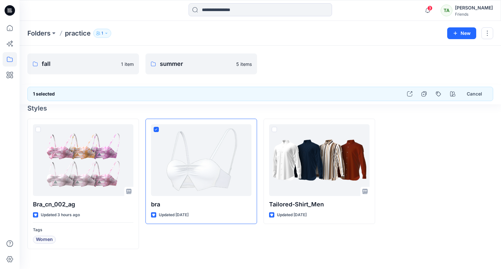
click at [448, 169] on div at bounding box center [436, 184] width 111 height 130
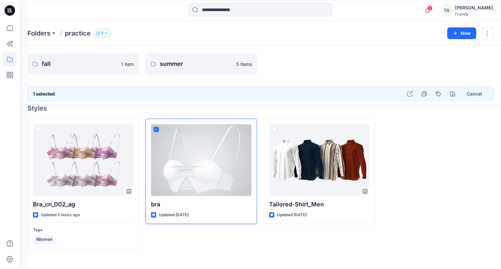
click at [156, 130] on icon at bounding box center [156, 129] width 3 height 2
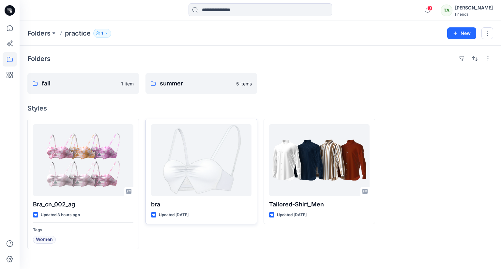
click at [422, 165] on div at bounding box center [436, 184] width 111 height 130
click at [93, 85] on p "fall" at bounding box center [82, 83] width 81 height 9
click at [193, 81] on p "summer" at bounding box center [200, 83] width 81 height 9
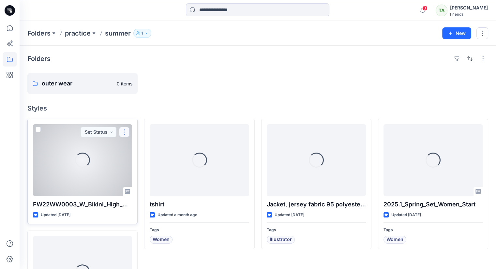
click at [126, 131] on button "button" at bounding box center [124, 132] width 10 height 10
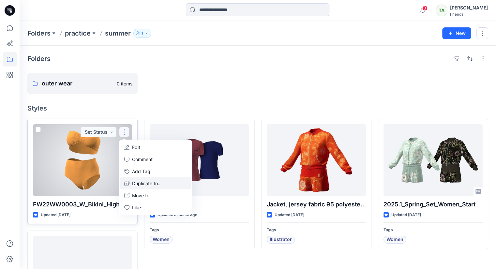
click at [149, 185] on p "Duplicate to..." at bounding box center [147, 183] width 30 height 7
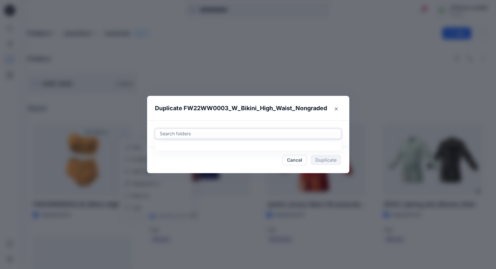
click at [186, 131] on div at bounding box center [248, 134] width 178 height 8
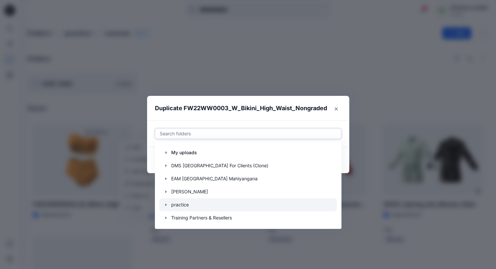
click at [211, 204] on div at bounding box center [247, 204] width 177 height 13
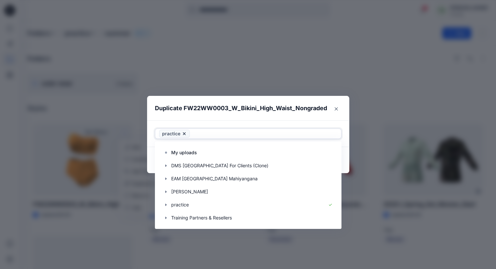
click at [347, 108] on section "Duplicate FW22WW0003_W_Bikini_High_Waist_Nongraded Use Up and Down to choose op…" at bounding box center [248, 135] width 202 height 78
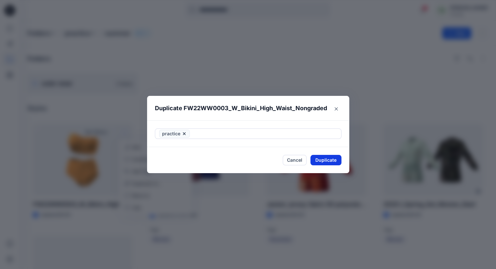
click at [329, 163] on button "Duplicate" at bounding box center [325, 160] width 31 height 10
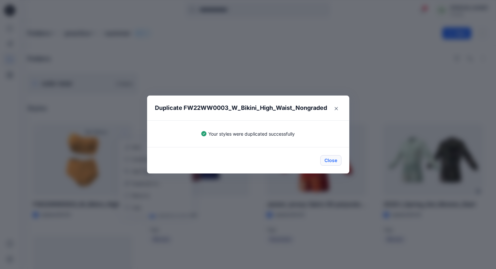
click at [332, 161] on button "Close" at bounding box center [330, 160] width 21 height 10
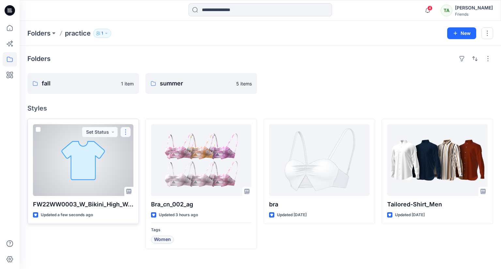
click at [125, 131] on button "button" at bounding box center [125, 132] width 10 height 10
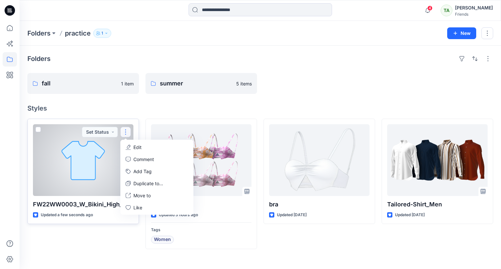
click at [120, 163] on div at bounding box center [83, 160] width 100 height 72
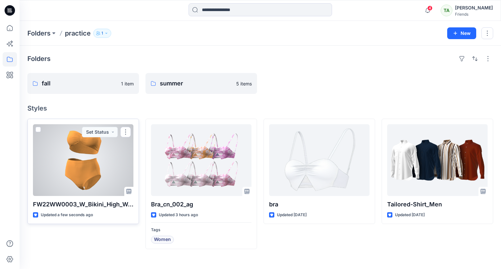
click at [38, 130] on span at bounding box center [38, 129] width 5 height 5
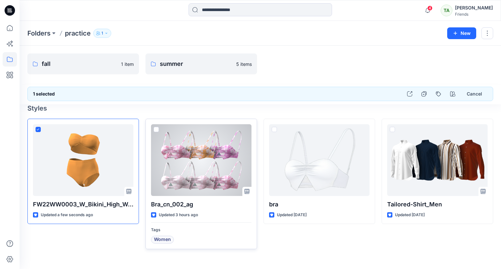
click at [157, 127] on span at bounding box center [156, 129] width 5 height 5
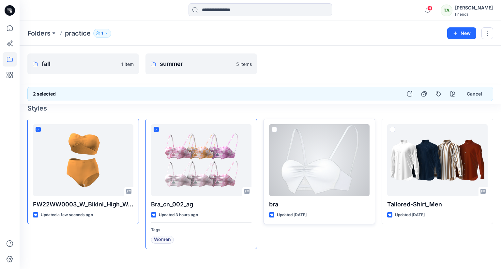
click at [278, 127] on div at bounding box center [319, 160] width 100 height 72
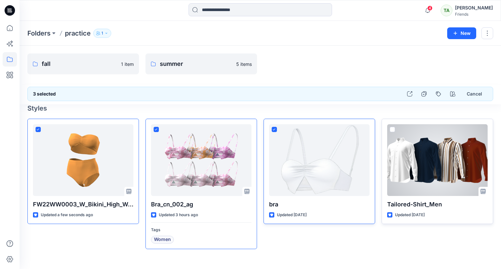
click at [396, 127] on div at bounding box center [437, 160] width 100 height 72
click at [391, 127] on span at bounding box center [392, 129] width 5 height 5
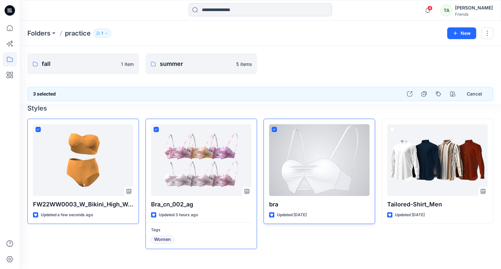
click at [273, 129] on icon at bounding box center [274, 129] width 3 height 2
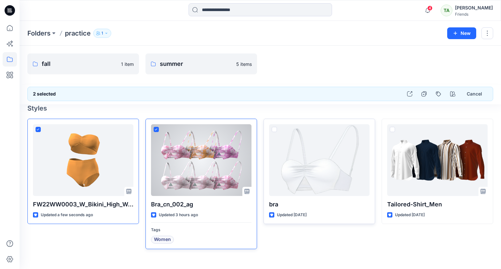
click at [156, 128] on icon at bounding box center [156, 129] width 3 height 2
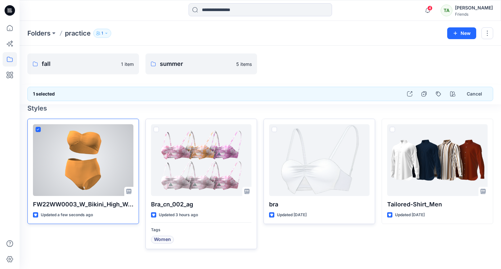
click at [37, 128] on icon at bounding box center [38, 129] width 3 height 2
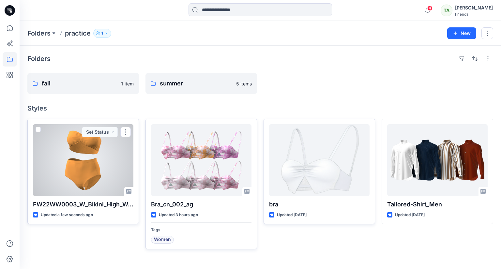
click at [38, 128] on span at bounding box center [38, 129] width 5 height 5
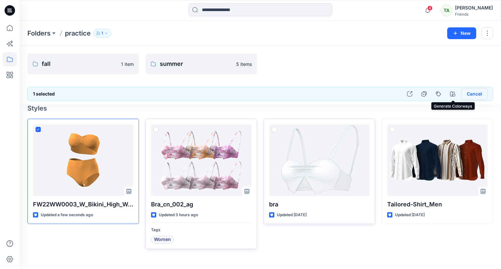
click at [480, 92] on button "Cancel" at bounding box center [474, 94] width 26 height 12
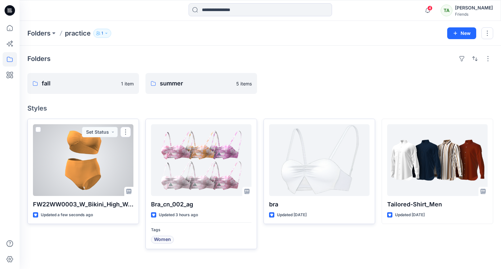
click at [93, 157] on div at bounding box center [83, 160] width 100 height 72
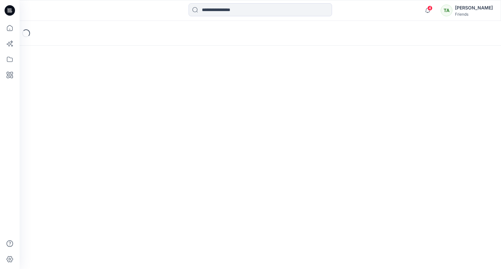
click at [93, 157] on div "Loading..." at bounding box center [260, 145] width 481 height 248
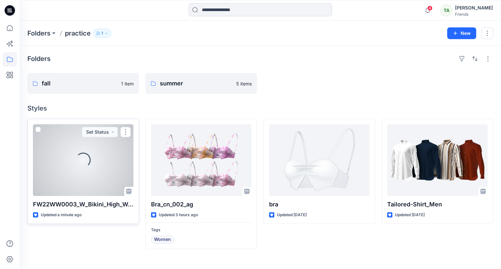
click at [36, 127] on span at bounding box center [38, 129] width 5 height 5
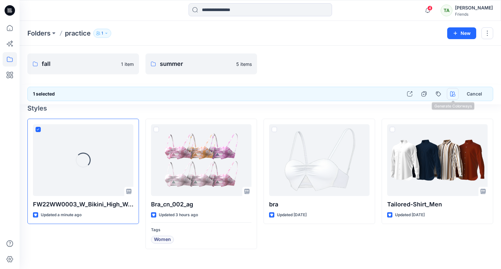
click at [450, 92] on icon "button" at bounding box center [452, 93] width 5 height 5
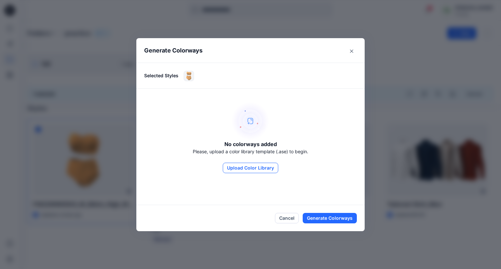
click at [260, 167] on button "Upload Color Library" at bounding box center [250, 168] width 55 height 10
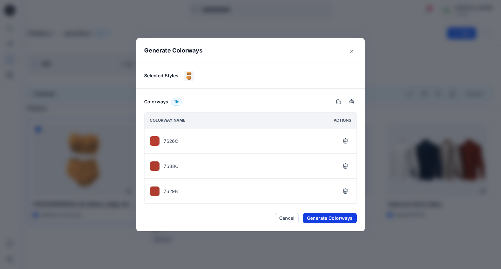
click at [327, 219] on button "Generate Colorways" at bounding box center [330, 218] width 54 height 10
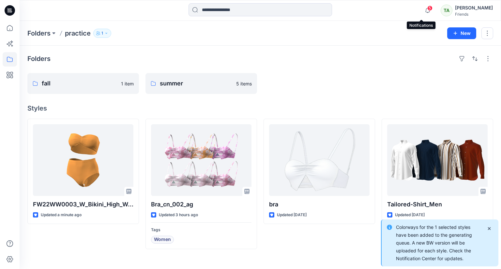
click at [427, 10] on span "5" at bounding box center [429, 8] width 5 height 5
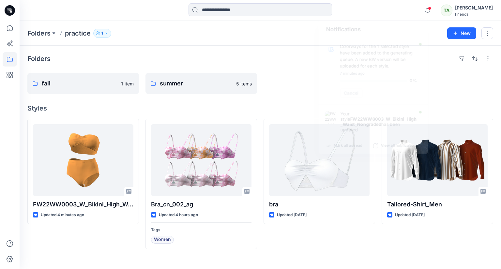
click at [462, 256] on div "Folders fall 1 item summer 5 items Styles FW22WW0003_W_Bikini_High_Waist_Nongra…" at bounding box center [260, 157] width 481 height 223
click at [227, 12] on input at bounding box center [259, 9] width 143 height 13
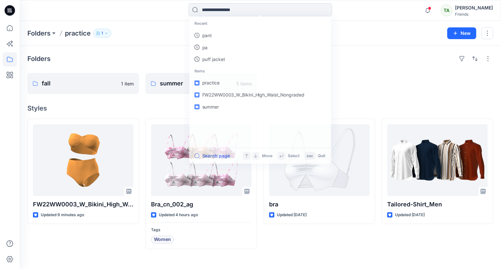
click at [381, 6] on div "Recent pant pa puff jacket Items practice FW22WW0003_W_Bikini_High_Waist_Nongra…" at bounding box center [260, 10] width 481 height 14
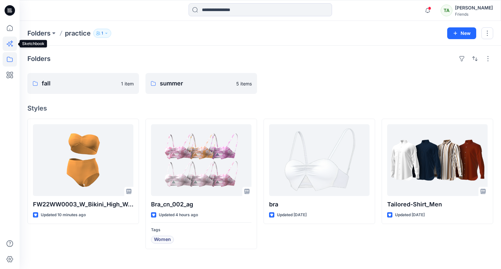
click at [10, 44] on icon at bounding box center [9, 44] width 5 height 5
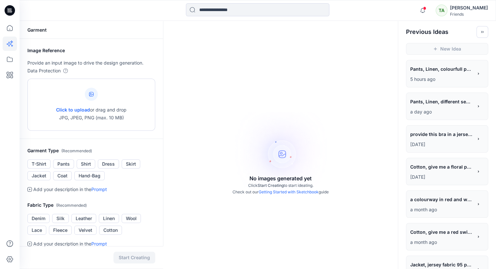
click at [95, 96] on div at bounding box center [91, 94] width 13 height 13
type input "**********"
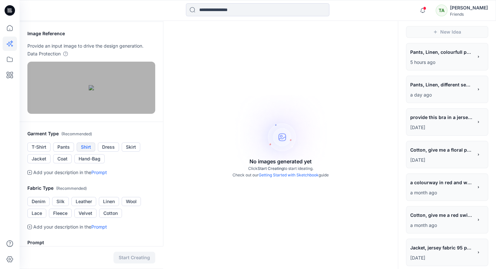
scroll to position [33, 0]
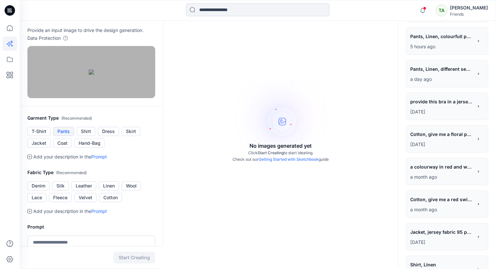
click at [67, 136] on button "Pants" at bounding box center [63, 131] width 21 height 9
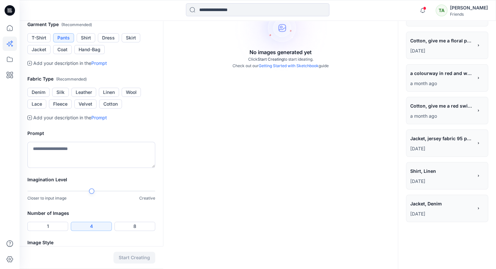
scroll to position [130, 0]
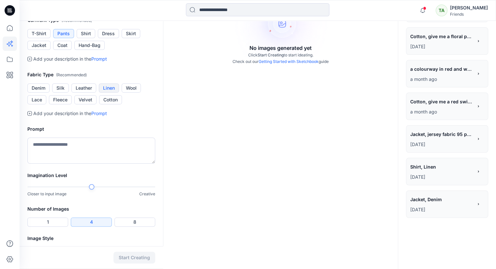
click at [112, 93] on button "Linen" at bounding box center [109, 87] width 20 height 9
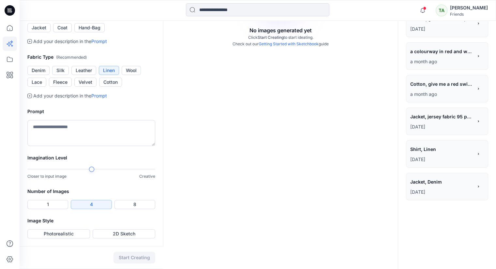
scroll to position [196, 0]
click at [82, 146] on textarea at bounding box center [91, 133] width 128 height 26
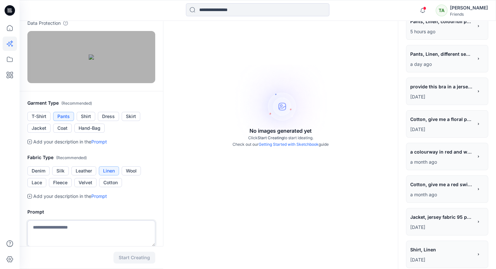
scroll to position [0, 0]
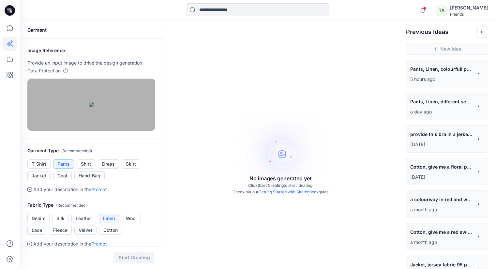
click at [452, 135] on span "provide this bra in a jersey material along with floral prints" at bounding box center [441, 133] width 62 height 9
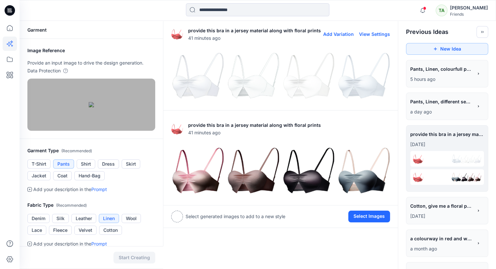
click at [201, 83] on img at bounding box center [197, 76] width 52 height 52
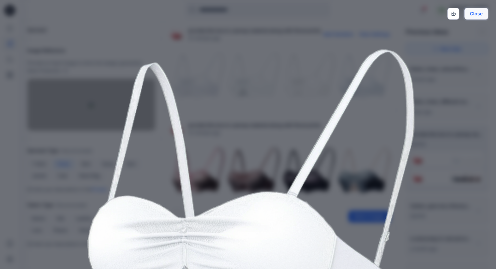
click at [478, 13] on button "Close" at bounding box center [476, 14] width 24 height 12
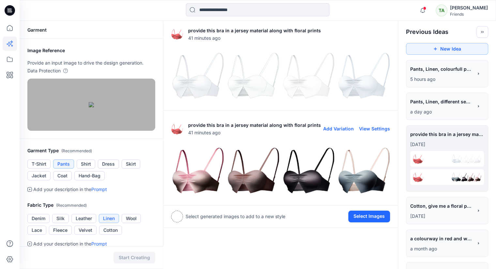
scroll to position [33, 0]
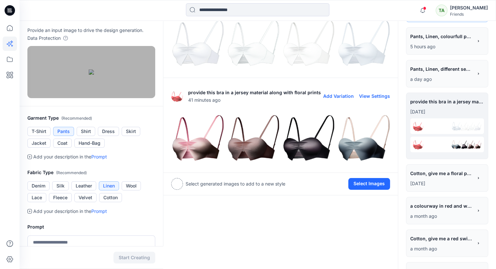
click at [205, 144] on img at bounding box center [197, 138] width 52 height 52
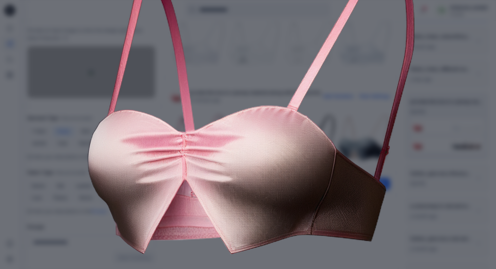
scroll to position [97, 0]
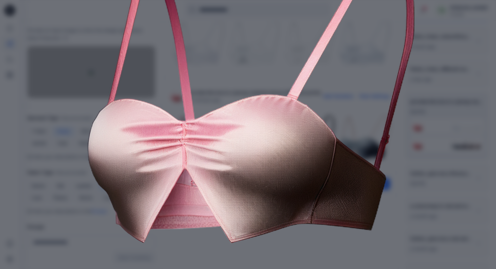
click at [436, 81] on div "Close" at bounding box center [248, 134] width 496 height 269
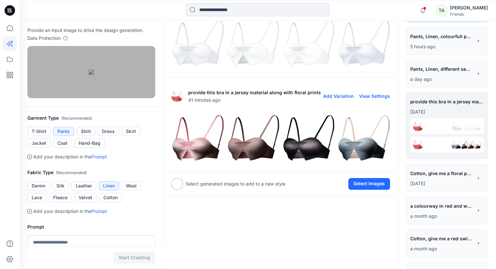
click at [254, 151] on img at bounding box center [253, 138] width 52 height 52
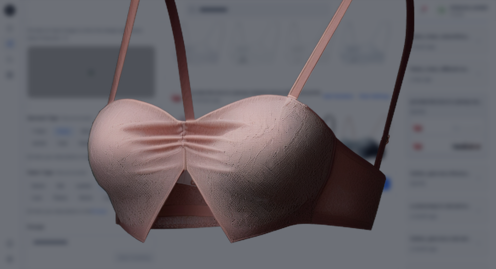
click at [429, 180] on div "Close" at bounding box center [248, 134] width 496 height 269
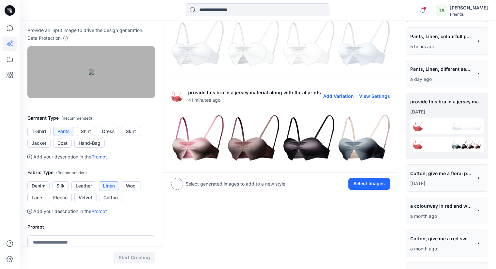
click at [314, 148] on img at bounding box center [308, 138] width 52 height 52
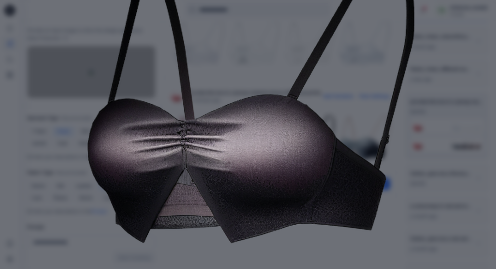
scroll to position [0, 0]
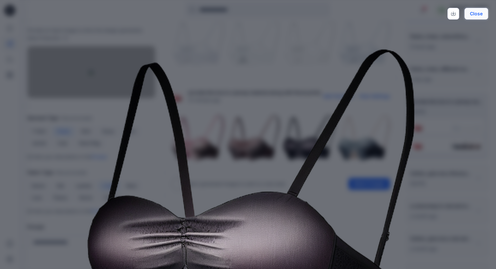
click at [483, 15] on button "Close" at bounding box center [476, 14] width 24 height 12
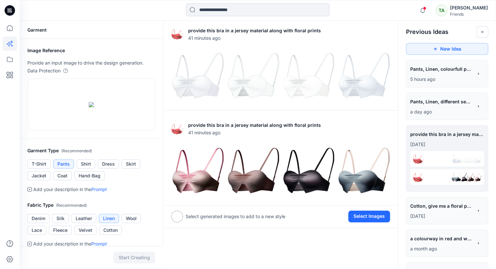
click at [429, 67] on span "Pants, Linen, colourfull pants" at bounding box center [441, 68] width 62 height 9
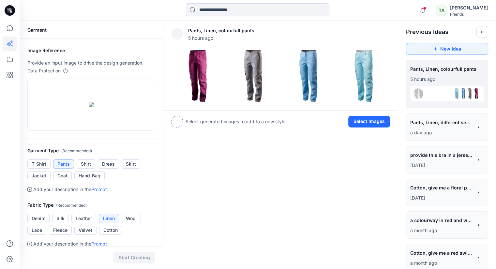
click at [434, 126] on span "Pants, Linen, different seams constructions and colors" at bounding box center [441, 122] width 62 height 9
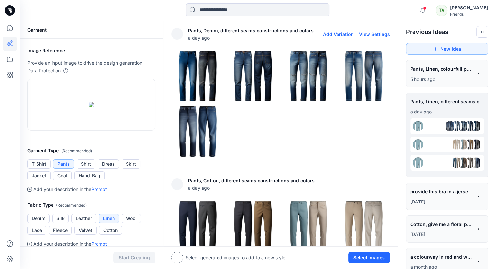
click at [201, 80] on img at bounding box center [197, 76] width 52 height 52
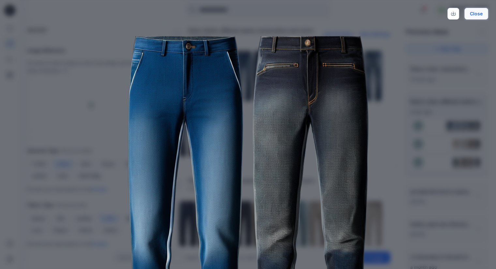
click at [470, 15] on button "Close" at bounding box center [476, 14] width 24 height 12
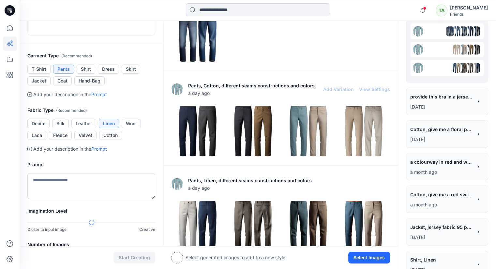
scroll to position [98, 0]
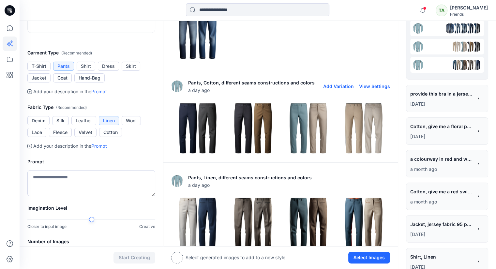
click at [249, 126] on img at bounding box center [253, 128] width 52 height 52
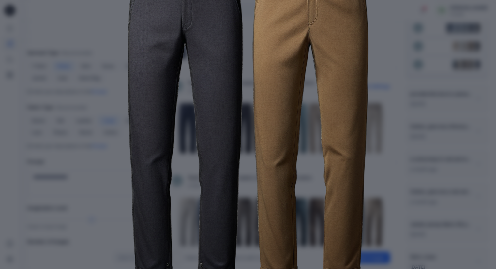
scroll to position [97, 0]
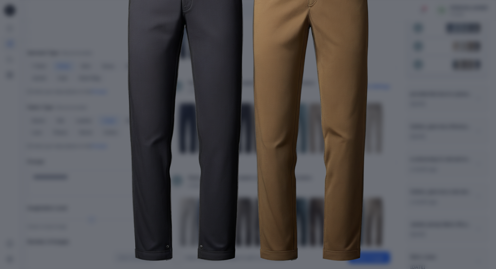
click at [444, 132] on div "Close" at bounding box center [248, 134] width 496 height 269
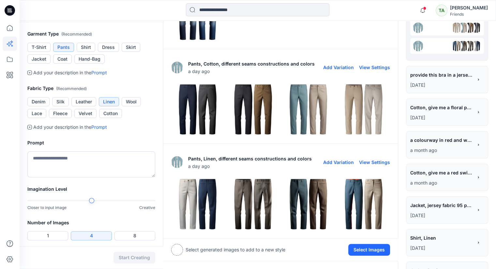
scroll to position [163, 0]
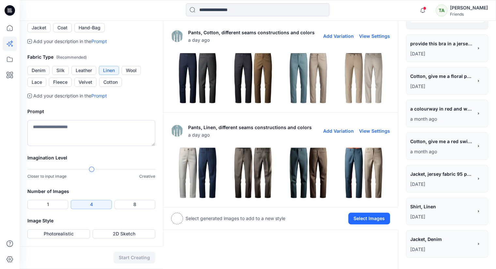
click at [203, 155] on img at bounding box center [197, 173] width 52 height 52
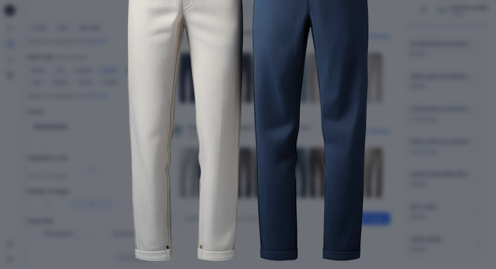
scroll to position [0, 0]
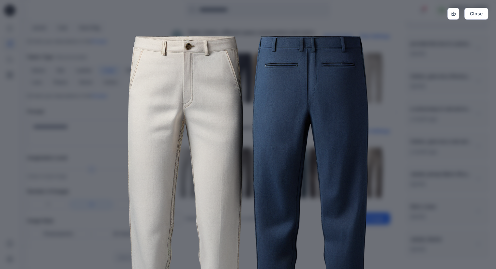
click at [456, 156] on div "Close" at bounding box center [248, 134] width 496 height 269
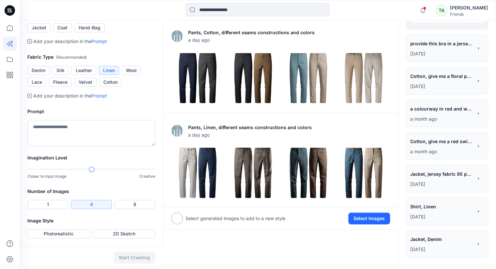
scroll to position [228, 0]
click at [440, 169] on span "Jacket, jersey fabric 95 polyester 5 % spamdex 200gsm give a colorway in red , …" at bounding box center [441, 173] width 62 height 9
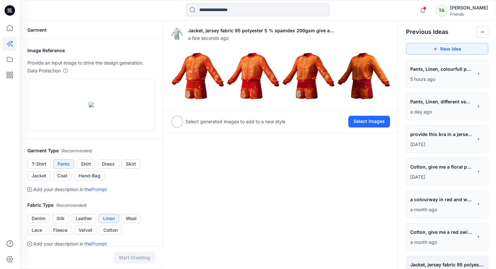
click at [437, 79] on p "5 hours ago" at bounding box center [441, 79] width 63 height 8
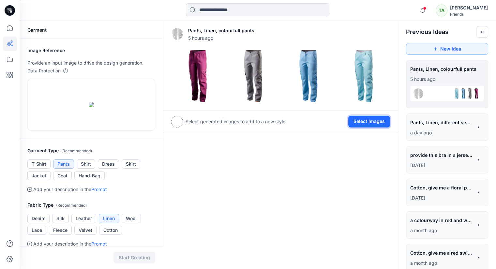
click at [377, 123] on button "Select Images" at bounding box center [369, 122] width 42 height 12
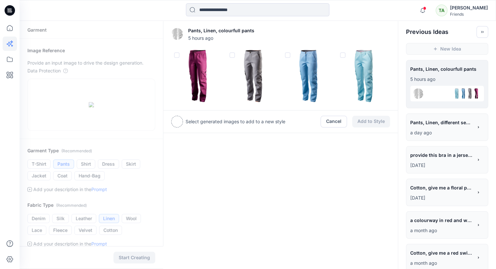
click at [178, 55] on span at bounding box center [176, 54] width 5 height 5
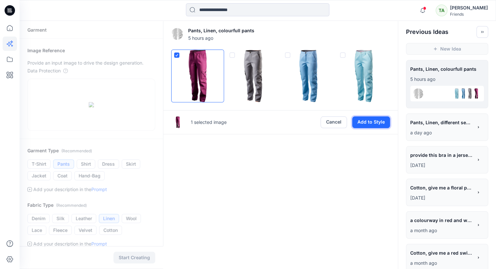
click at [382, 124] on button "Add to Style" at bounding box center [371, 122] width 38 height 12
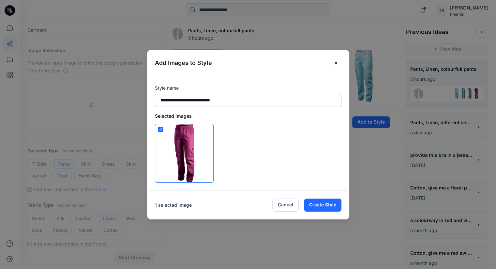
drag, startPoint x: 244, startPoint y: 101, endPoint x: 175, endPoint y: 102, distance: 68.5
click at [175, 102] on input "**********" at bounding box center [248, 100] width 186 height 13
type input "*****"
click at [333, 206] on button "Create Style" at bounding box center [322, 205] width 37 height 13
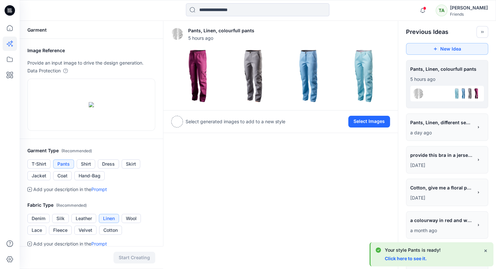
click at [409, 258] on link "Click here to see it." at bounding box center [406, 259] width 42 height 6
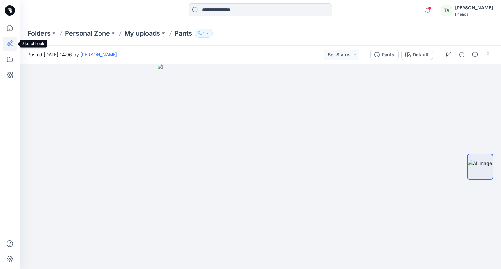
click at [10, 38] on icon at bounding box center [10, 44] width 14 height 14
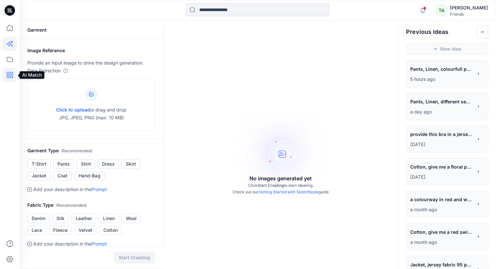
click at [9, 75] on icon at bounding box center [10, 75] width 2 height 2
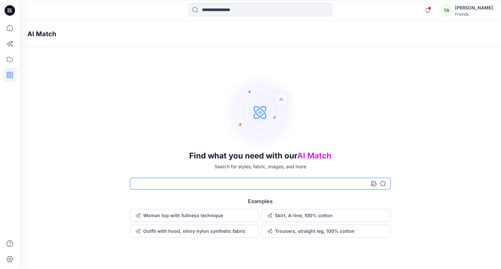
click at [168, 185] on input at bounding box center [260, 184] width 261 height 12
type input "******"
click at [381, 185] on icon at bounding box center [382, 183] width 5 height 5
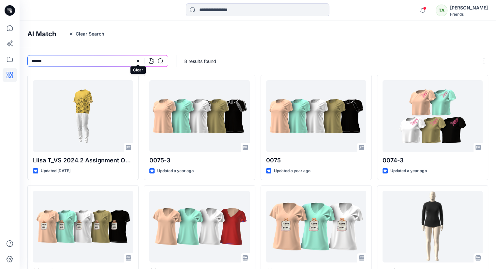
click at [139, 61] on icon at bounding box center [138, 61] width 3 height 3
click at [151, 60] on icon at bounding box center [151, 60] width 5 height 5
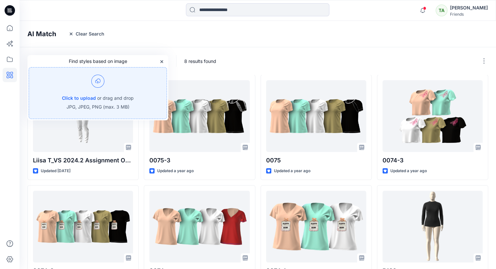
click at [100, 80] on img at bounding box center [97, 81] width 13 height 13
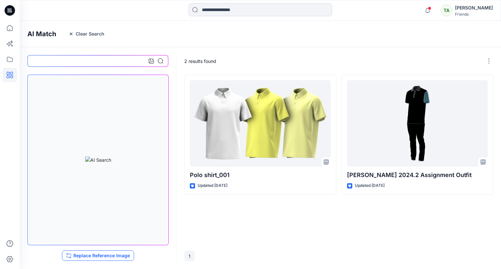
click at [102, 258] on button "Replace Reference Image" at bounding box center [98, 255] width 72 height 10
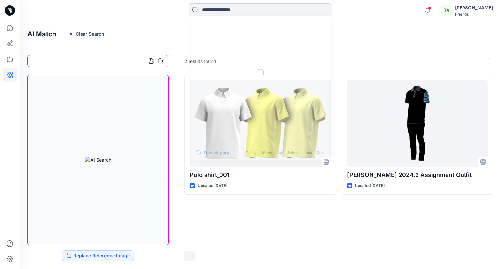
click at [214, 13] on input at bounding box center [259, 9] width 143 height 13
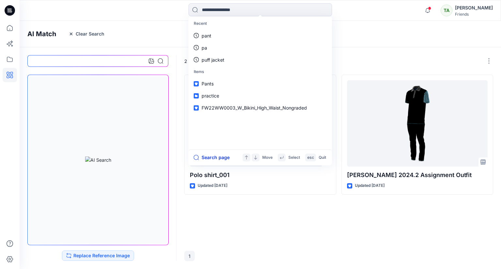
click at [222, 156] on button "Search page" at bounding box center [212, 158] width 36 height 8
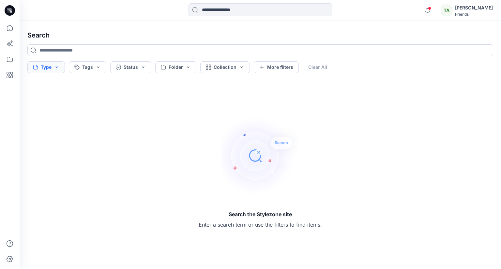
click at [58, 69] on button "Type" at bounding box center [45, 67] width 37 height 12
click at [100, 67] on button "Tags" at bounding box center [87, 67] width 37 height 12
click at [139, 66] on button "Status" at bounding box center [130, 67] width 41 height 12
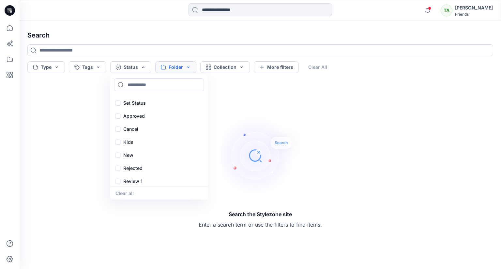
click at [184, 67] on button "Folder" at bounding box center [175, 67] width 41 height 12
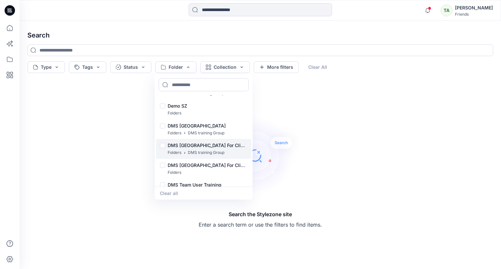
scroll to position [33, 0]
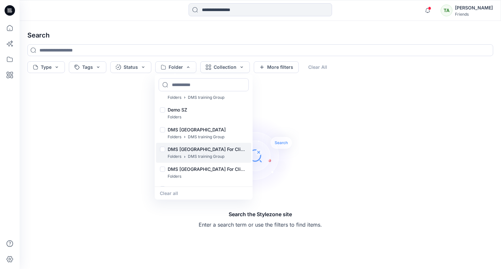
click at [200, 152] on p "DMS Sri Lanka For Clients" at bounding box center [208, 149] width 80 height 8
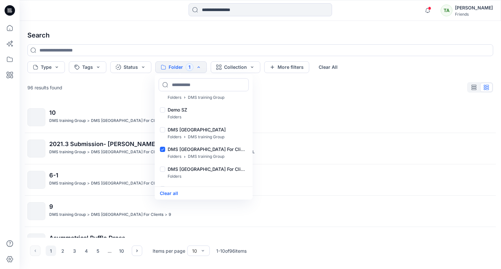
click at [419, 66] on div "Type Tags Status Folder 1 Block Library Folders EAM Maliban Mahiyangana BW User…" at bounding box center [259, 67] width 465 height 12
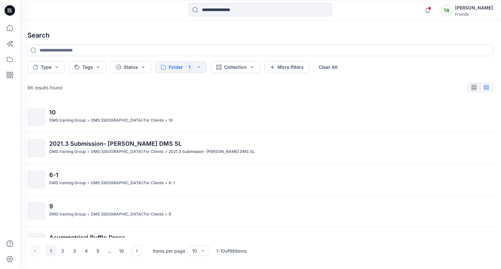
scroll to position [0, 0]
click at [473, 86] on icon "button" at bounding box center [473, 87] width 5 height 5
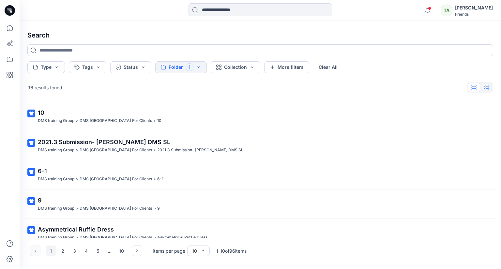
click at [486, 88] on icon "button" at bounding box center [486, 87] width 3 height 5
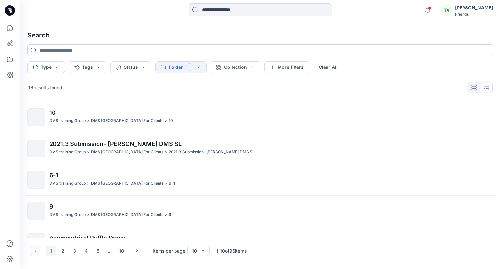
click at [49, 52] on input at bounding box center [259, 50] width 465 height 12
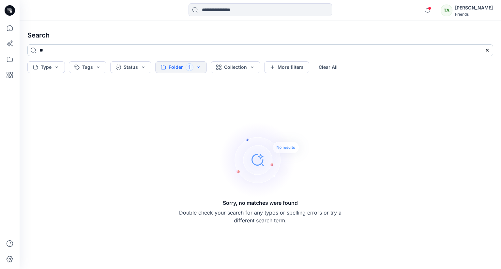
type input "*"
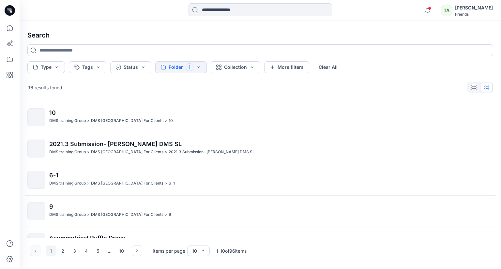
click at [198, 66] on button "Folder 1" at bounding box center [181, 67] width 52 height 12
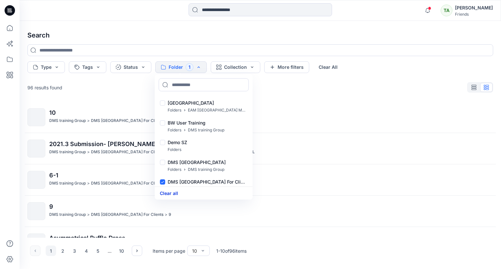
click at [170, 192] on button "Clear all" at bounding box center [169, 192] width 18 height 7
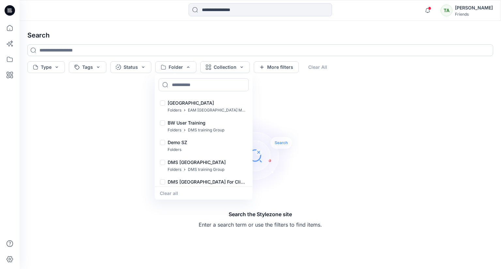
click at [66, 50] on input at bounding box center [259, 50] width 465 height 12
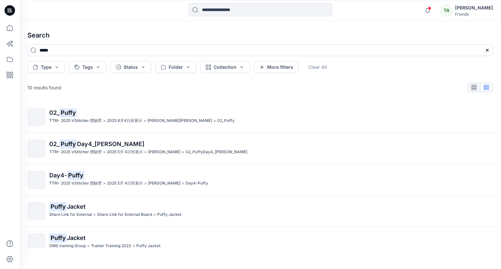
type input "*****"
click at [488, 50] on icon at bounding box center [486, 50] width 5 height 5
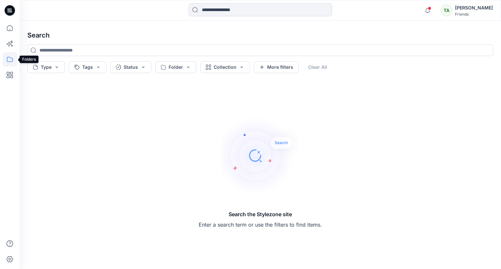
click at [8, 59] on icon at bounding box center [10, 59] width 14 height 14
click at [51, 52] on div at bounding box center [62, 50] width 74 height 13
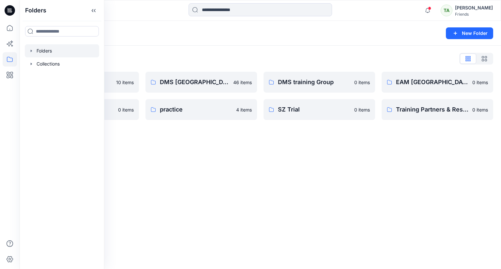
click at [206, 183] on div "Folders New Folder Folders List Demo SZ 10 items Odel Styles 0 items DMS Sri La…" at bounding box center [260, 145] width 481 height 248
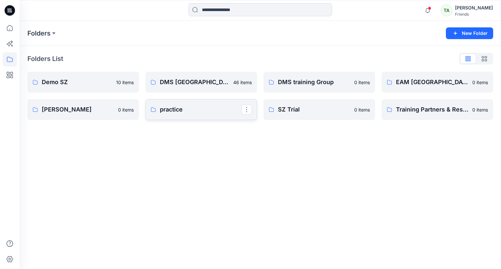
click at [198, 117] on link "practice" at bounding box center [200, 109] width 111 height 21
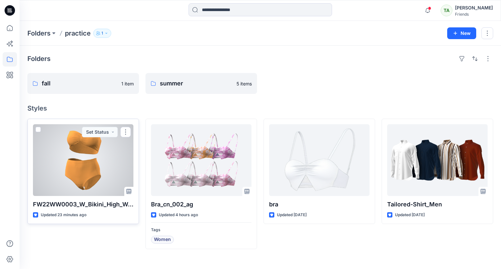
click at [38, 129] on span at bounding box center [38, 129] width 5 height 5
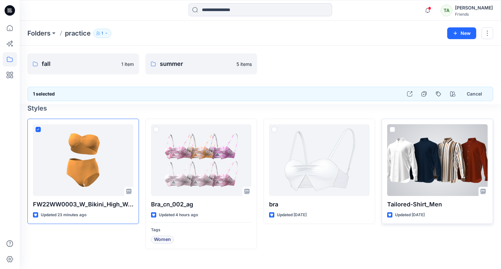
click at [393, 130] on span at bounding box center [392, 129] width 5 height 5
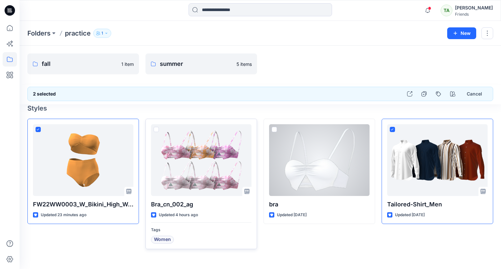
drag, startPoint x: 274, startPoint y: 130, endPoint x: 252, endPoint y: 132, distance: 22.9
click at [274, 130] on span at bounding box center [274, 129] width 5 height 5
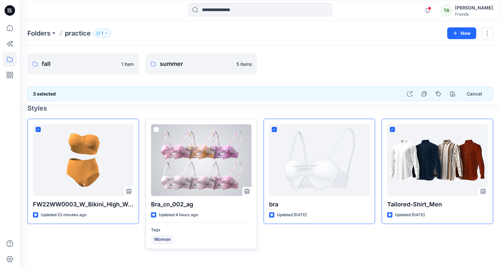
click at [159, 128] on div at bounding box center [201, 160] width 100 height 72
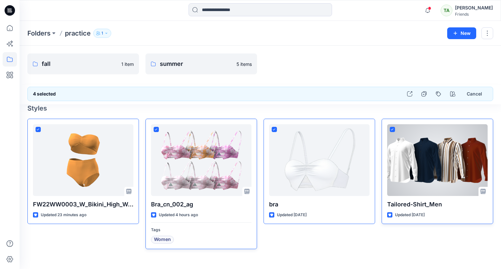
click at [392, 129] on icon at bounding box center [392, 129] width 3 height 2
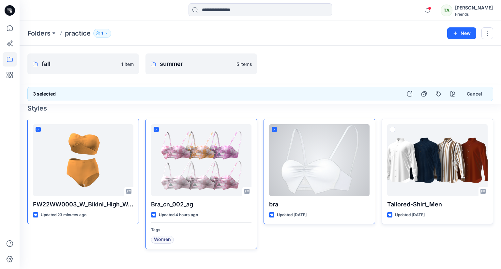
click at [275, 128] on icon at bounding box center [274, 129] width 3 height 2
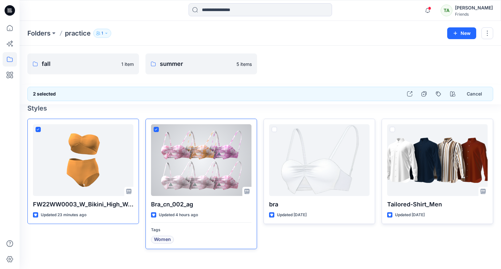
click at [156, 128] on icon at bounding box center [156, 129] width 3 height 2
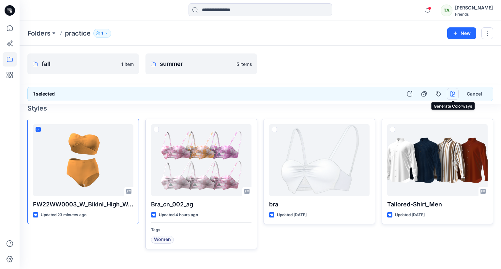
click at [454, 94] on icon "button" at bounding box center [452, 93] width 5 height 5
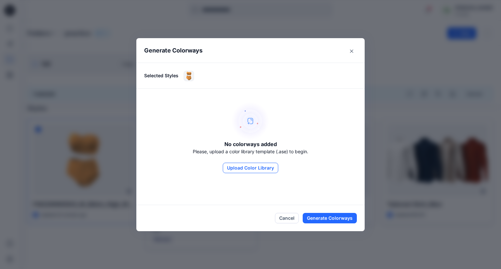
click at [256, 167] on button "Upload Color Library" at bounding box center [250, 168] width 55 height 10
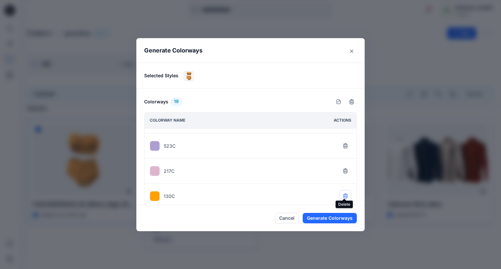
click at [345, 193] on icon "button" at bounding box center [345, 195] width 4 height 4
click at [345, 193] on icon "button" at bounding box center [345, 195] width 5 height 5
click at [345, 190] on button "button" at bounding box center [345, 196] width 12 height 12
drag, startPoint x: 345, startPoint y: 184, endPoint x: 345, endPoint y: 173, distance: 11.1
click at [345, 184] on div "7456C" at bounding box center [250, 195] width 212 height 25
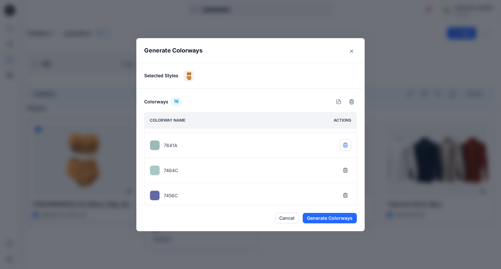
click at [344, 164] on button "button" at bounding box center [345, 170] width 12 height 12
click at [347, 149] on div "7621C" at bounding box center [250, 144] width 212 height 25
click at [345, 143] on icon "button" at bounding box center [345, 144] width 5 height 5
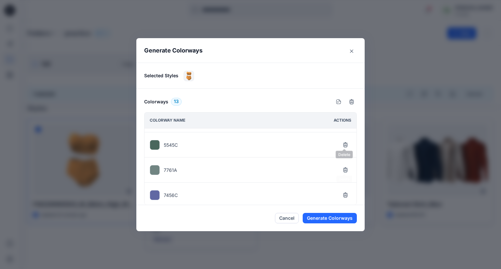
click at [345, 122] on icon "button" at bounding box center [345, 119] width 5 height 5
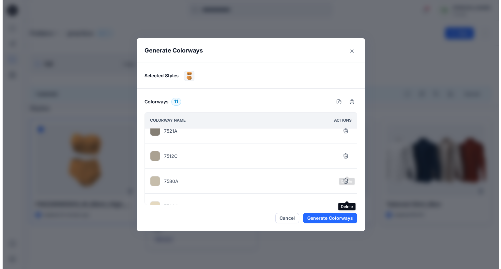
scroll to position [35, 0]
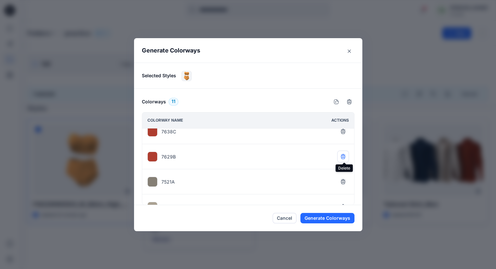
click at [344, 156] on icon "button" at bounding box center [343, 156] width 4 height 4
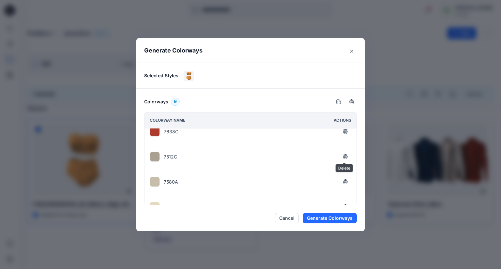
click at [344, 156] on icon "button" at bounding box center [345, 156] width 4 height 4
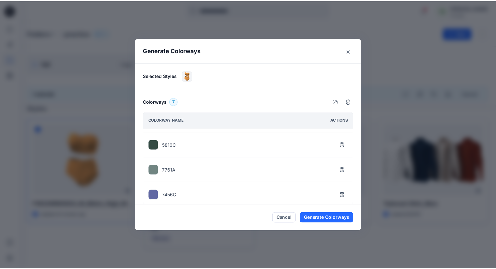
scroll to position [98, 0]
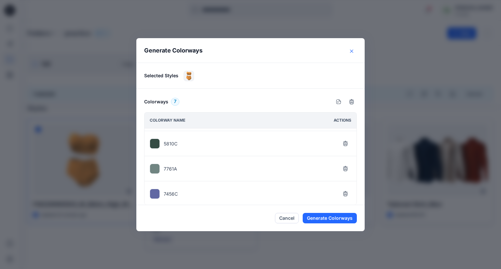
click at [351, 51] on icon "Close" at bounding box center [351, 50] width 3 height 3
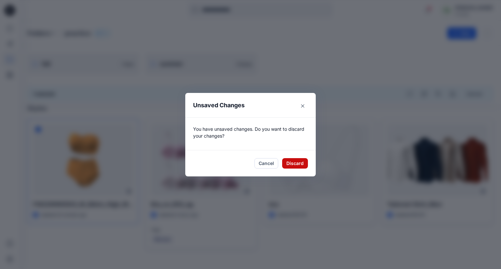
click at [291, 163] on button "Discard" at bounding box center [295, 163] width 26 height 10
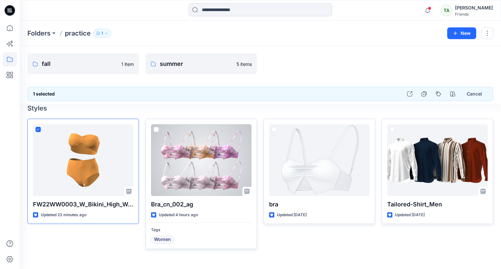
click at [223, 174] on div at bounding box center [201, 160] width 100 height 72
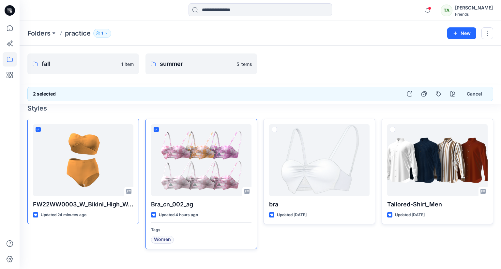
drag, startPoint x: 326, startPoint y: 30, endPoint x: 327, endPoint y: 36, distance: 5.6
click at [326, 30] on div "Folders practice 1" at bounding box center [234, 33] width 415 height 9
click at [479, 93] on button "Cancel" at bounding box center [474, 94] width 26 height 12
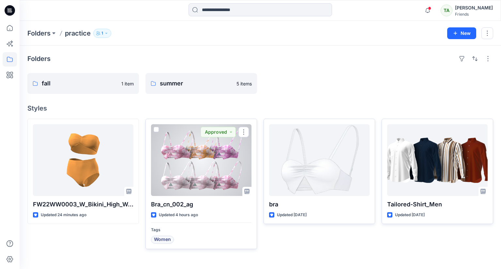
click at [192, 148] on div at bounding box center [201, 160] width 100 height 72
click at [193, 147] on div "Folders practice 1 New Folders fall 1 item summer 5 items Styles FW22WW0003_W_B…" at bounding box center [260, 145] width 481 height 248
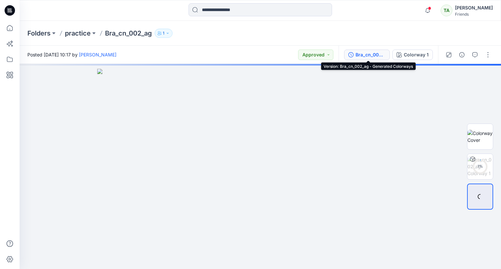
click at [370, 56] on div "Bra_cn_002_ag - Generated Colorways" at bounding box center [370, 54] width 30 height 7
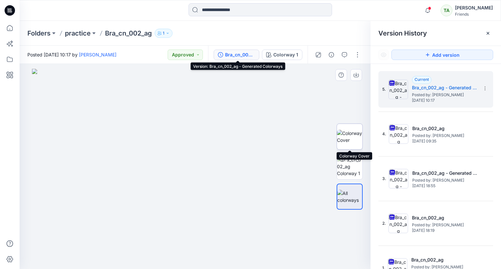
click at [353, 138] on img at bounding box center [349, 137] width 25 height 14
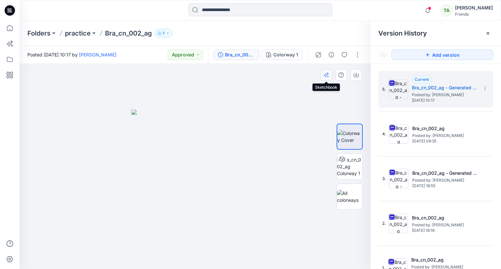
click at [326, 75] on icon "button" at bounding box center [325, 74] width 5 height 5
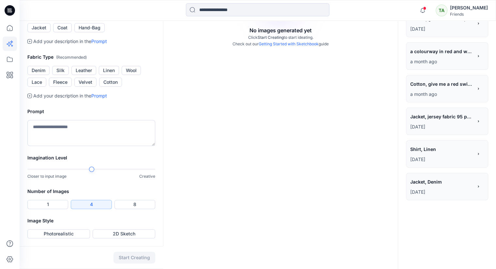
scroll to position [211, 0]
click at [66, 232] on button "Photorealistic" at bounding box center [58, 233] width 63 height 9
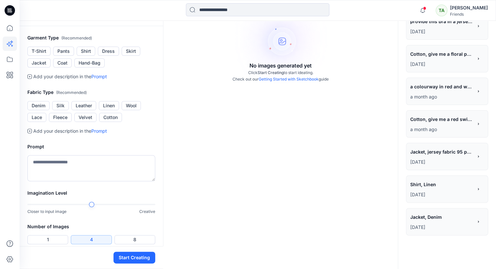
click at [94, 247] on div "Start Creating" at bounding box center [91, 257] width 143 height 23
click at [87, 181] on textarea at bounding box center [91, 168] width 128 height 26
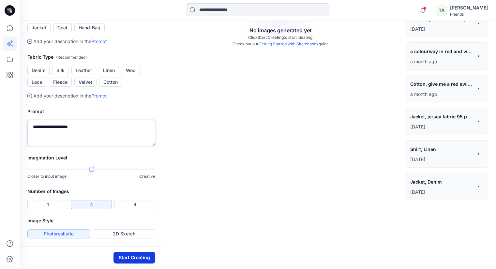
type textarea "**********"
click at [134, 258] on button "Start Creating" at bounding box center [134, 258] width 42 height 12
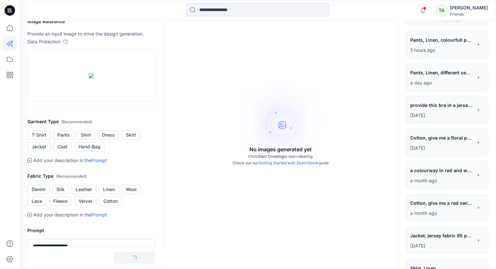
scroll to position [0, 0]
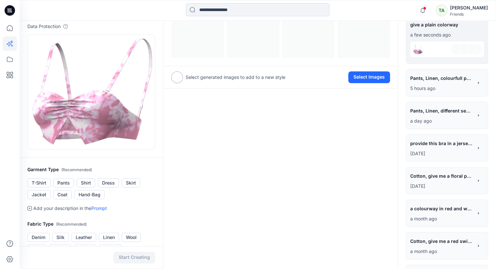
scroll to position [98, 0]
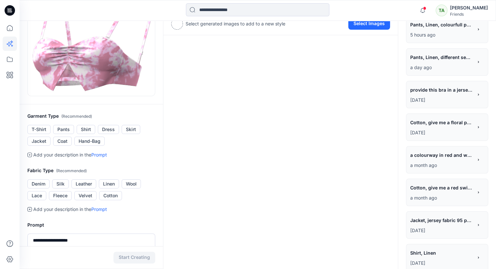
click at [455, 220] on span "Jacket, jersey fabric 95 polyester 5 % spamdex 200gsm give a colorway in red , …" at bounding box center [441, 219] width 62 height 9
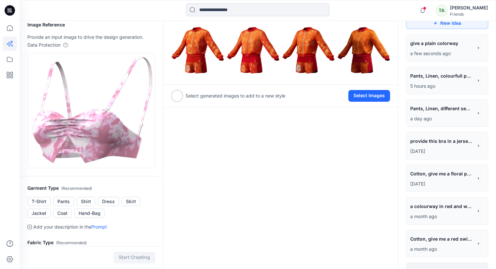
scroll to position [65, 0]
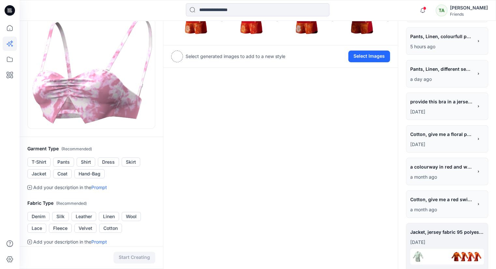
click at [437, 202] on span "Cotton, give me a red swimsuit" at bounding box center [441, 199] width 62 height 9
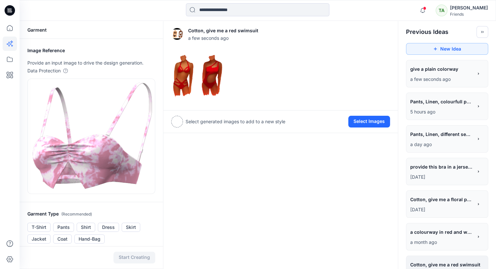
click at [441, 199] on span "Cotton, give me a floral print design mixed with 3 colors" at bounding box center [441, 199] width 62 height 9
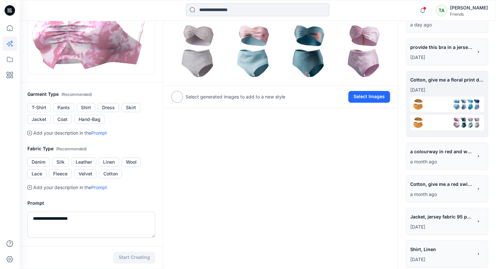
scroll to position [163, 0]
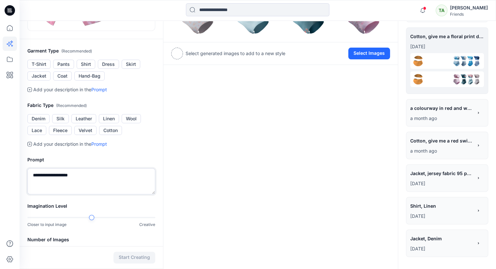
click at [89, 177] on textarea "**********" at bounding box center [91, 181] width 128 height 26
type textarea "**********"
click at [142, 257] on button "Start Creating" at bounding box center [134, 258] width 42 height 12
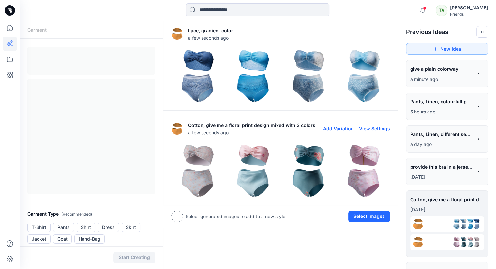
scroll to position [3, 0]
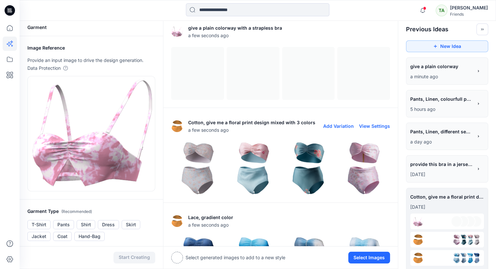
click at [201, 165] on img at bounding box center [197, 168] width 52 height 52
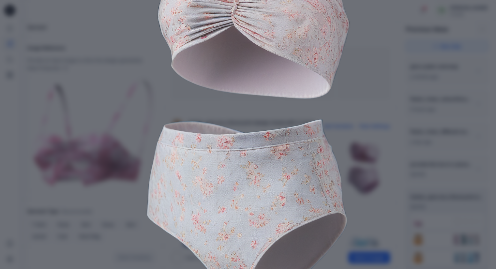
scroll to position [0, 0]
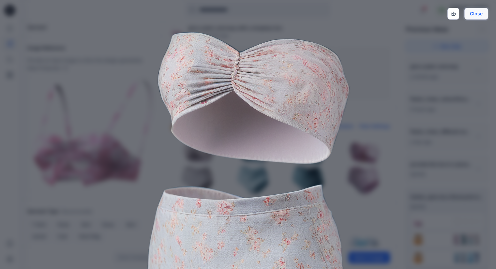
click at [480, 10] on button "Close" at bounding box center [476, 14] width 24 height 12
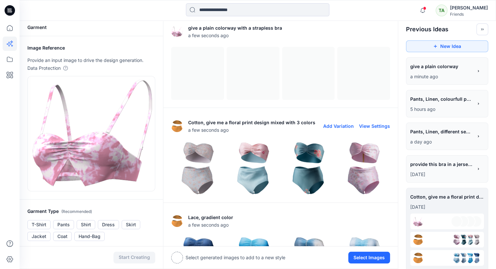
click at [255, 161] on img at bounding box center [253, 168] width 52 height 52
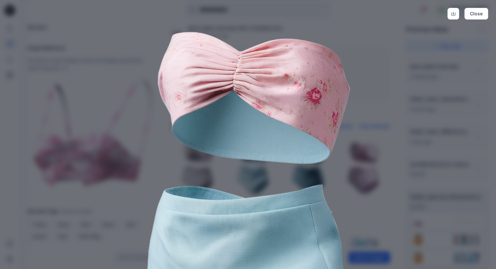
click at [467, 72] on div "Close" at bounding box center [248, 134] width 496 height 269
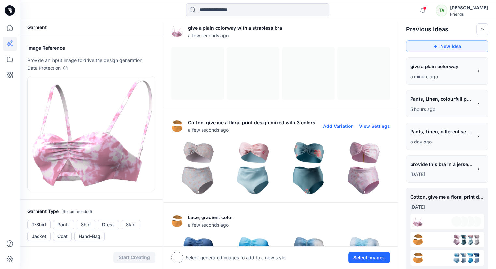
click at [311, 156] on img at bounding box center [308, 168] width 52 height 52
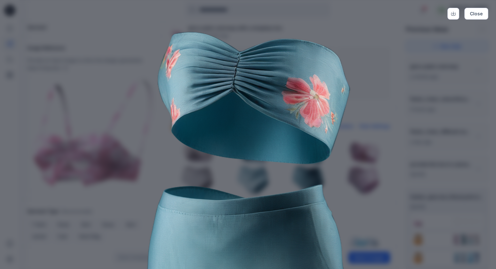
scroll to position [97, 0]
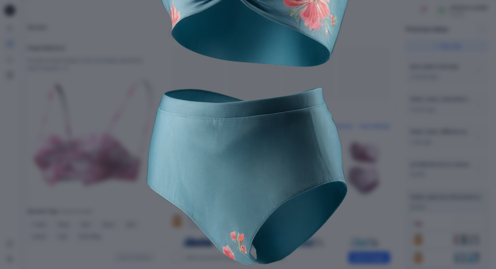
click at [474, 23] on div "Close" at bounding box center [248, 134] width 496 height 269
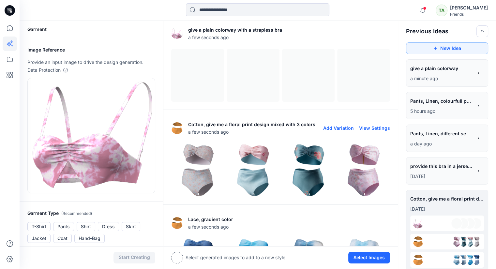
scroll to position [0, 0]
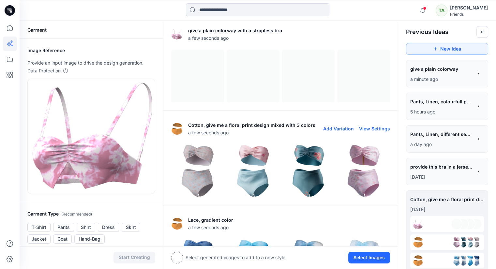
click at [357, 176] on img at bounding box center [363, 171] width 52 height 52
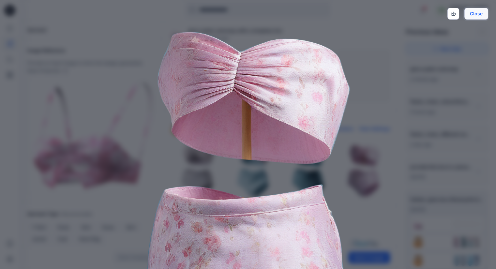
click at [481, 12] on button "Close" at bounding box center [476, 14] width 24 height 12
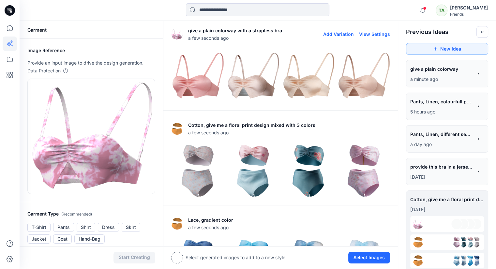
scroll to position [33, 0]
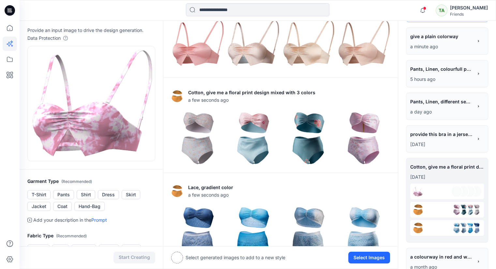
click at [203, 48] on img at bounding box center [197, 43] width 52 height 52
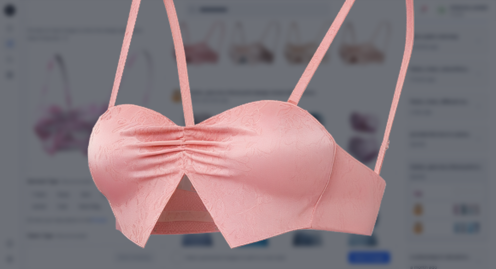
scroll to position [97, 0]
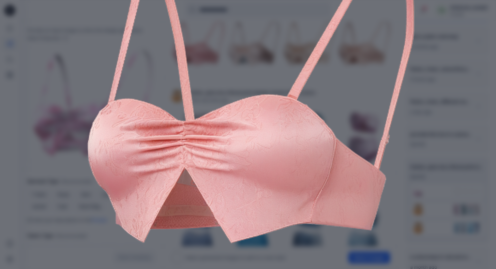
click at [446, 43] on div "Close" at bounding box center [248, 134] width 496 height 269
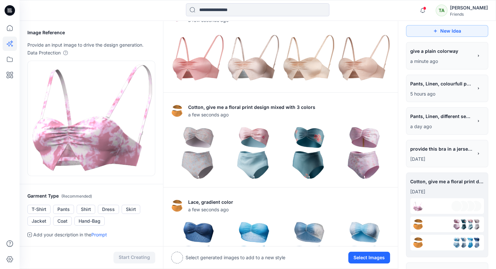
scroll to position [0, 0]
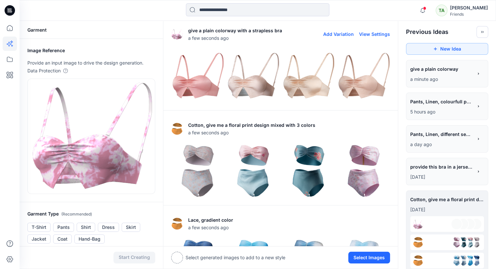
click at [299, 85] on img at bounding box center [308, 76] width 52 height 52
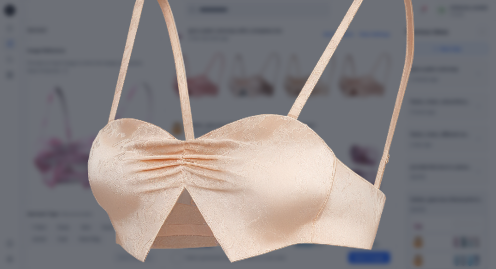
scroll to position [97, 0]
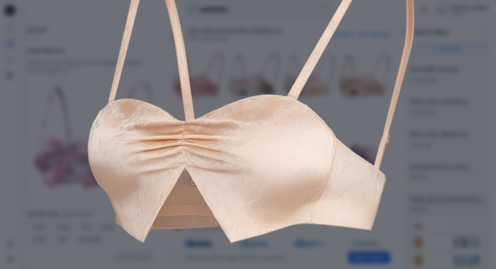
drag, startPoint x: 439, startPoint y: 117, endPoint x: 441, endPoint y: 122, distance: 5.3
click at [440, 117] on div "Close" at bounding box center [248, 134] width 496 height 269
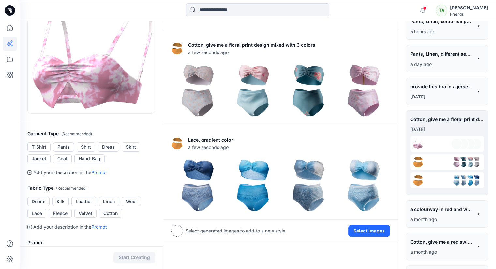
scroll to position [0, 0]
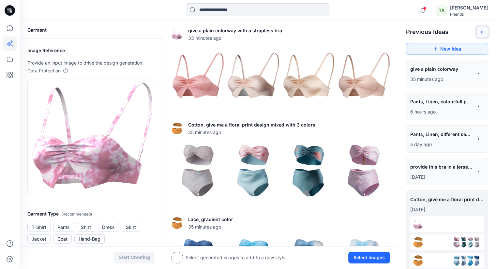
click at [482, 28] on button "Toggle idea bar" at bounding box center [482, 32] width 12 height 12
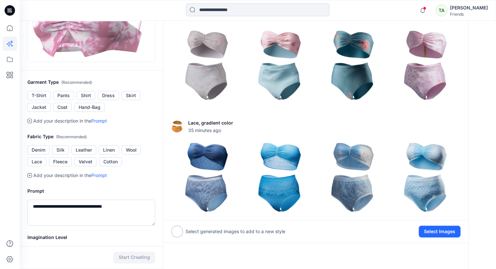
scroll to position [135, 0]
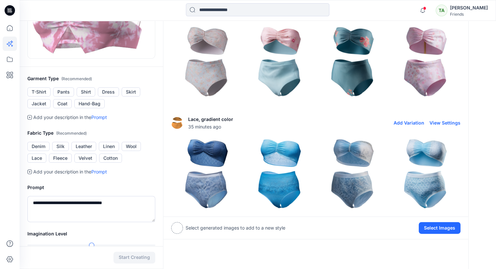
click at [218, 176] on img at bounding box center [206, 174] width 70 height 70
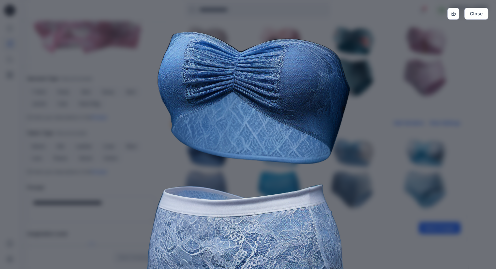
click at [478, 195] on div "Close" at bounding box center [248, 134] width 496 height 269
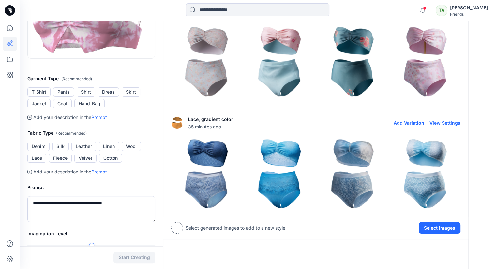
click at [353, 174] on img at bounding box center [352, 174] width 70 height 70
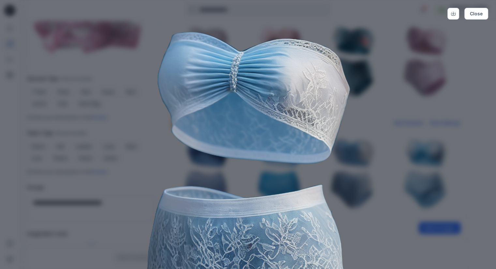
click at [455, 234] on div "Close" at bounding box center [248, 134] width 496 height 269
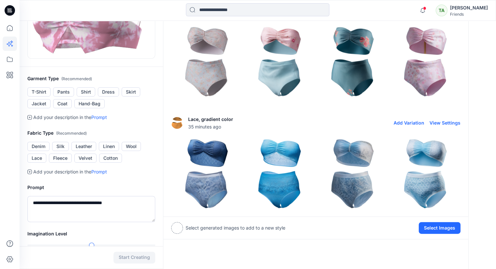
click at [435, 182] on img at bounding box center [425, 174] width 70 height 70
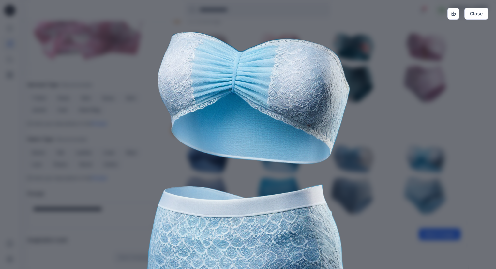
scroll to position [97, 0]
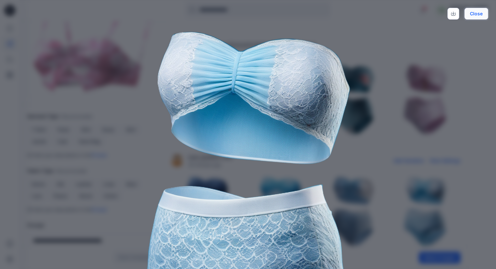
click at [480, 12] on button "Close" at bounding box center [476, 14] width 24 height 12
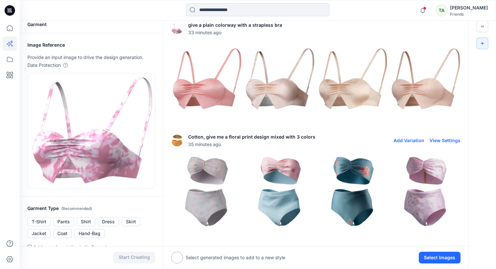
scroll to position [0, 0]
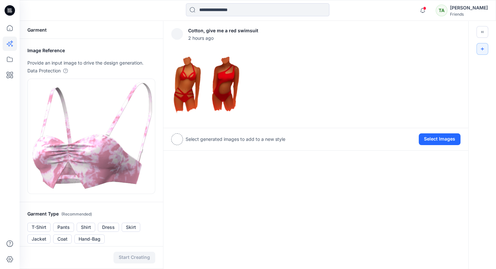
scroll to position [65, 0]
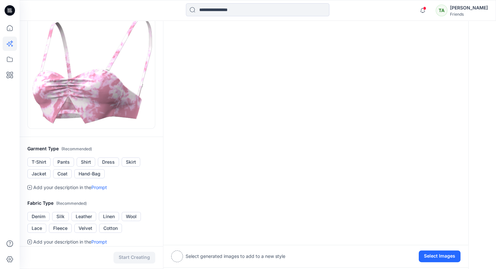
scroll to position [98, 0]
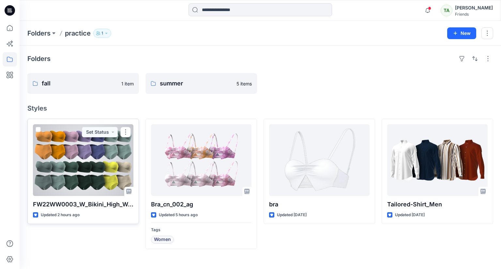
click at [95, 162] on div at bounding box center [83, 160] width 100 height 72
